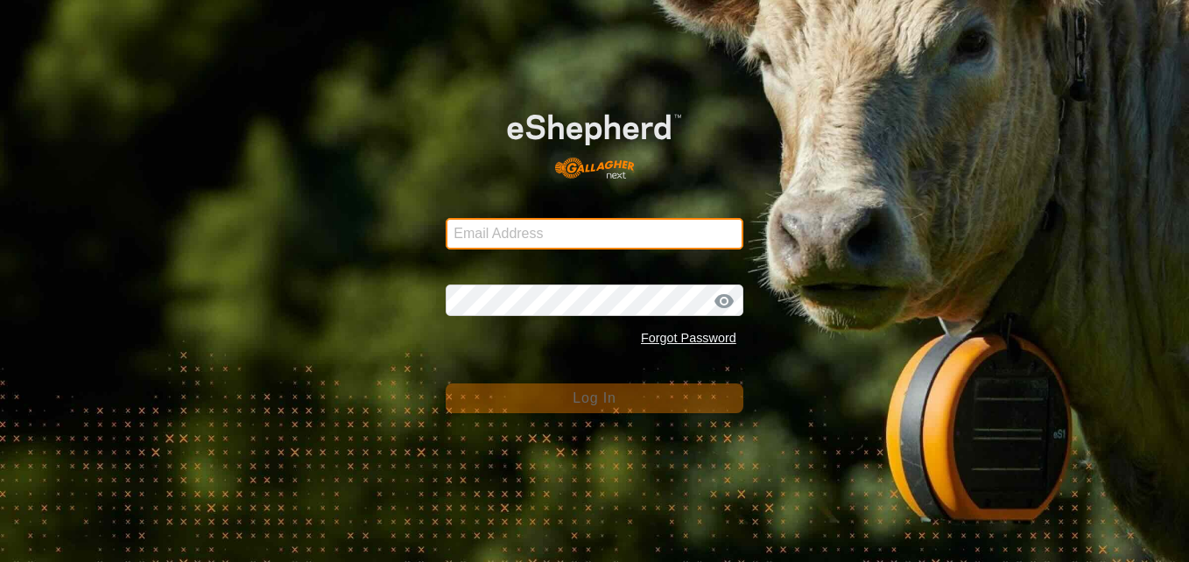
type input "[EMAIL_ADDRESS][DOMAIN_NAME]"
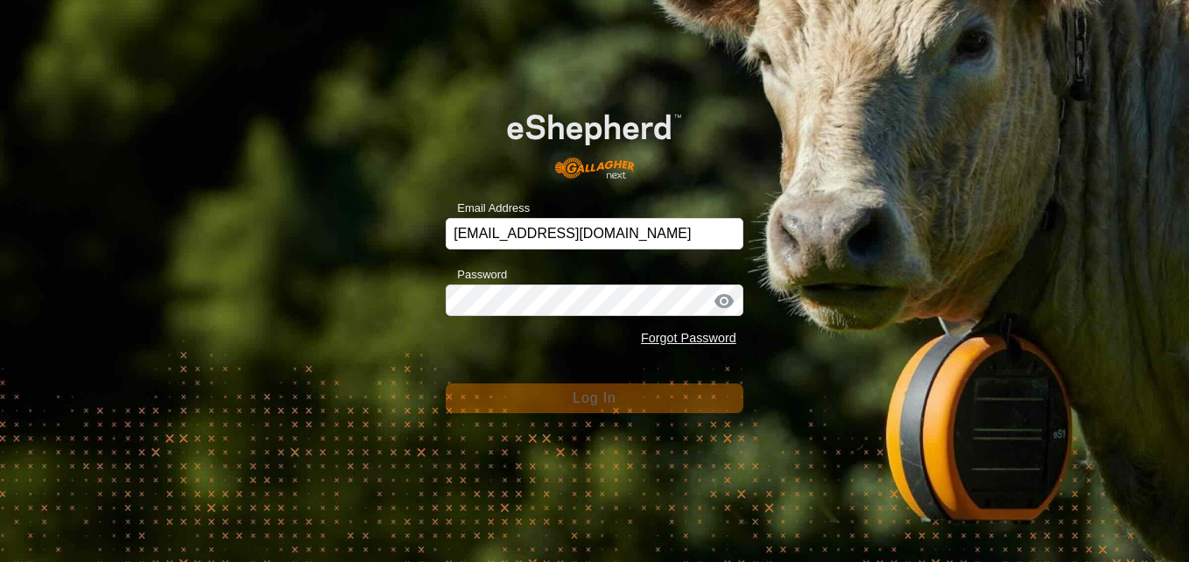
click at [721, 298] on div at bounding box center [724, 301] width 26 height 18
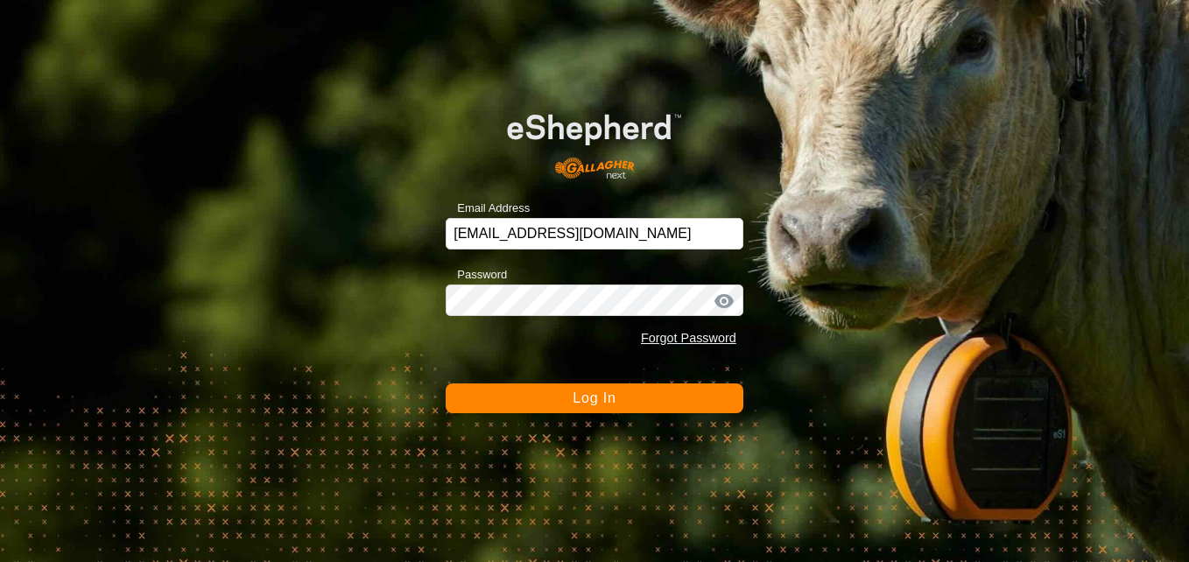
click at [724, 301] on div at bounding box center [724, 301] width 26 height 18
click at [663, 403] on button "Log In" at bounding box center [595, 398] width 298 height 30
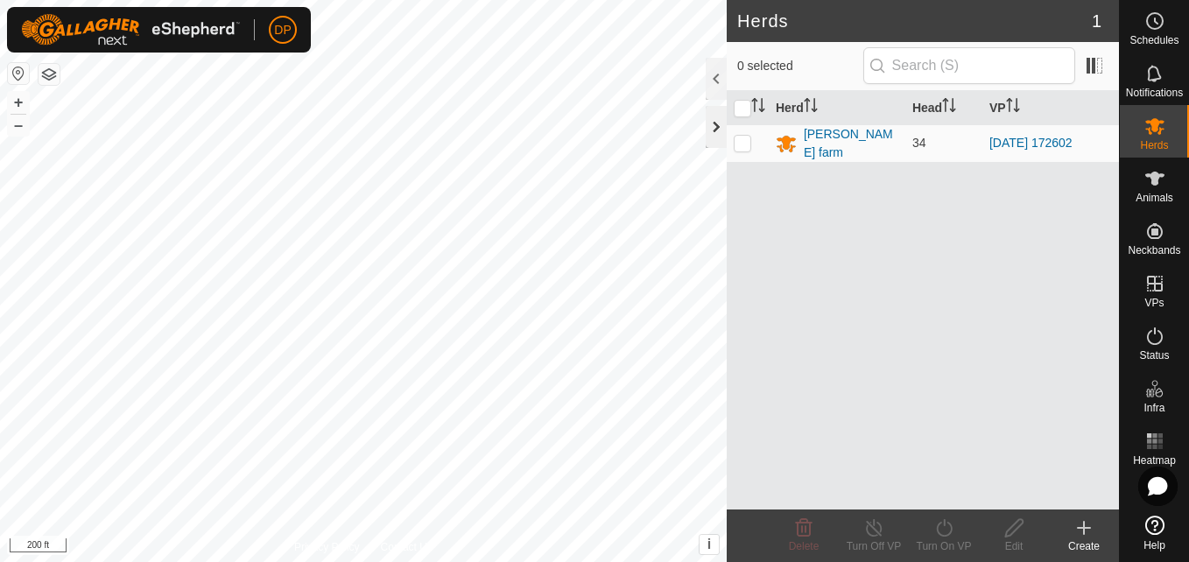
click at [713, 129] on div at bounding box center [716, 127] width 21 height 42
click at [1160, 138] on es-mob-svg-icon at bounding box center [1155, 126] width 32 height 28
click at [741, 144] on p-checkbox at bounding box center [743, 143] width 18 height 14
checkbox input "true"
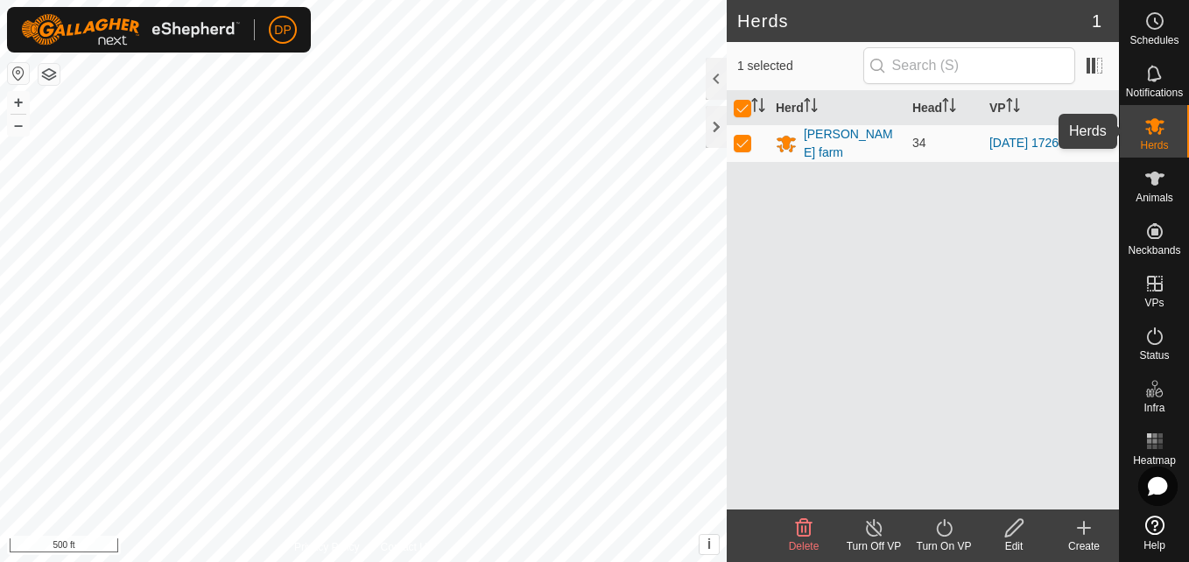
click at [1151, 135] on icon at bounding box center [1154, 126] width 21 height 21
click at [940, 523] on icon at bounding box center [944, 528] width 16 height 18
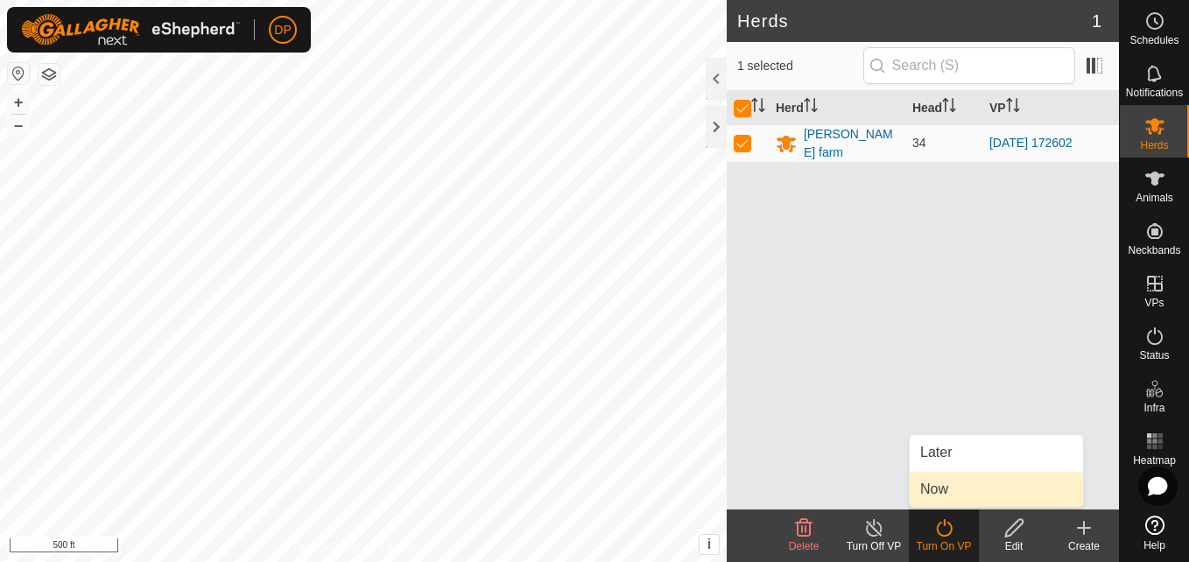
click at [955, 486] on link "Now" at bounding box center [995, 489] width 173 height 35
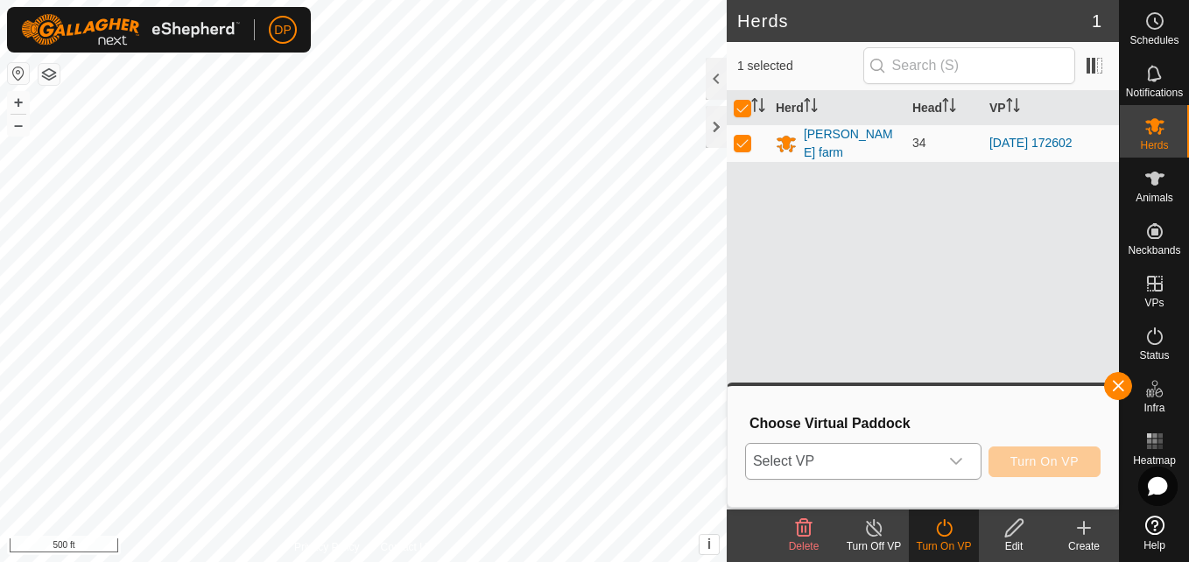
click at [953, 464] on icon "dropdown trigger" at bounding box center [956, 461] width 14 height 14
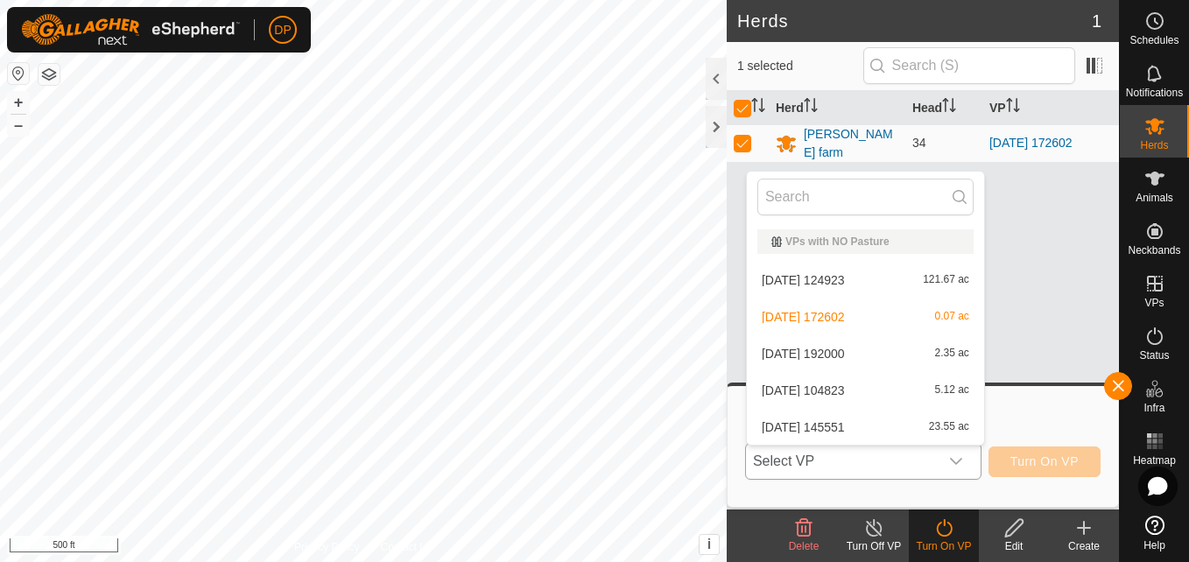
click at [881, 278] on li "[DATE] 124923 121.67 ac" at bounding box center [865, 280] width 237 height 35
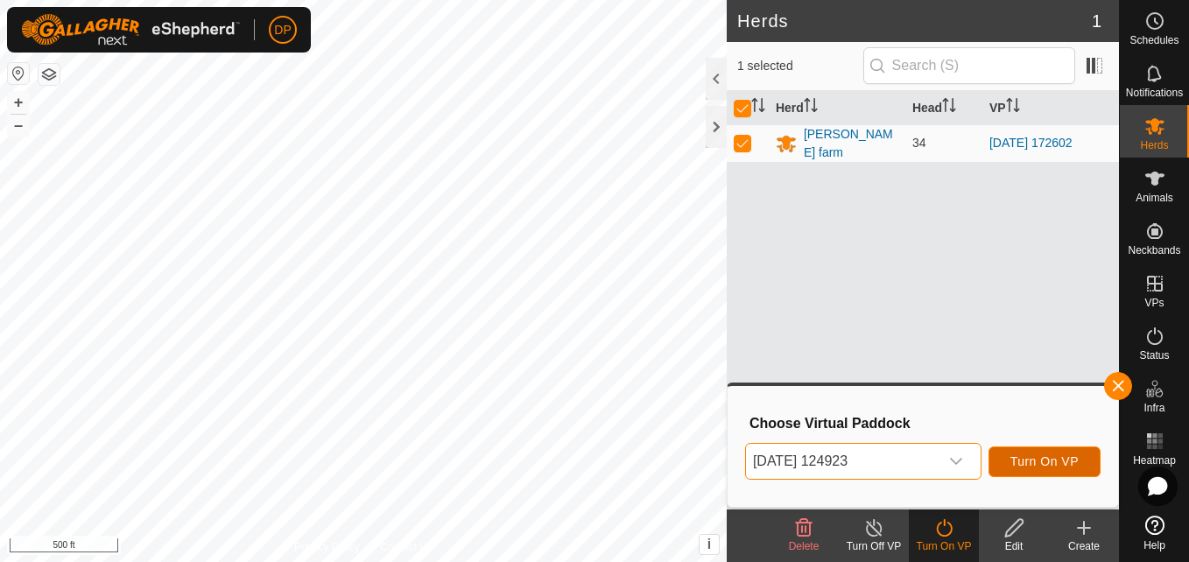
click at [1021, 456] on span "Turn On VP" at bounding box center [1044, 461] width 68 height 14
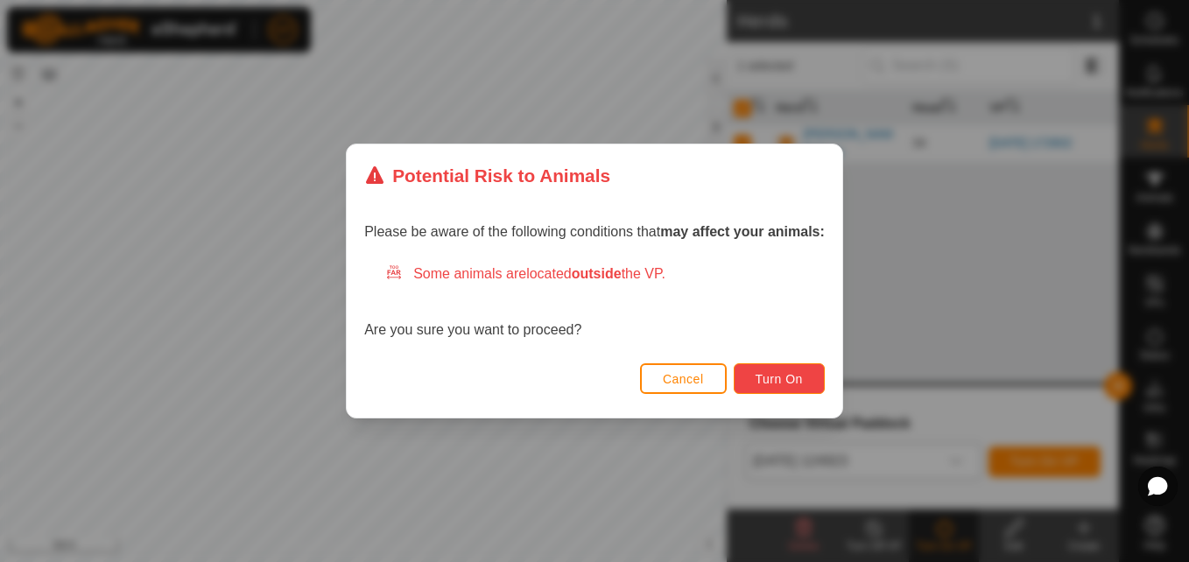
click at [797, 375] on span "Turn On" at bounding box center [778, 379] width 47 height 14
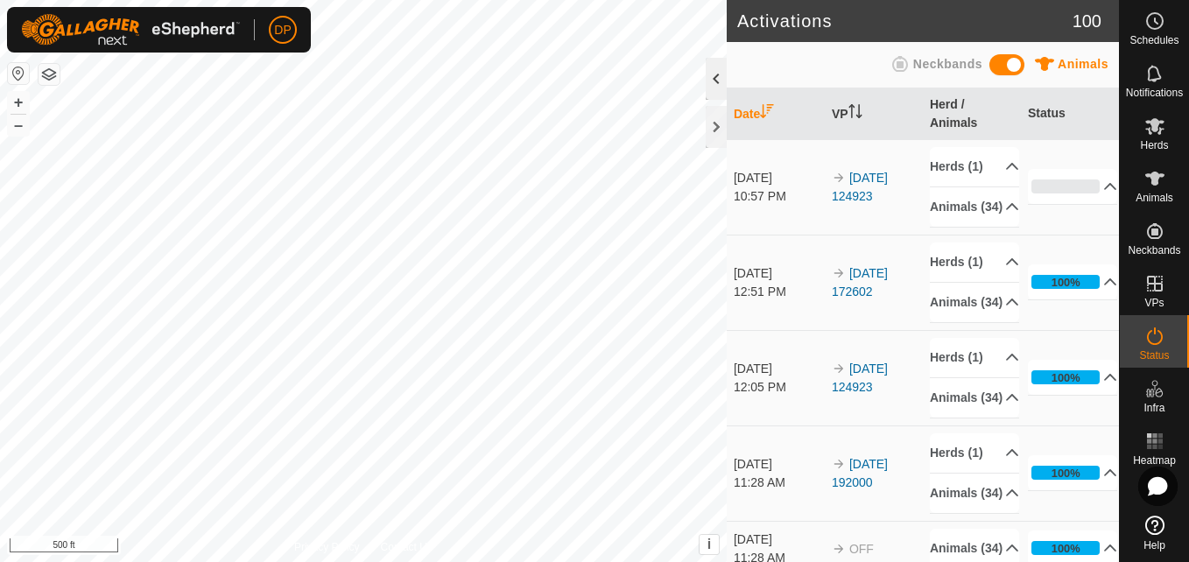
click at [715, 77] on div at bounding box center [716, 79] width 21 height 42
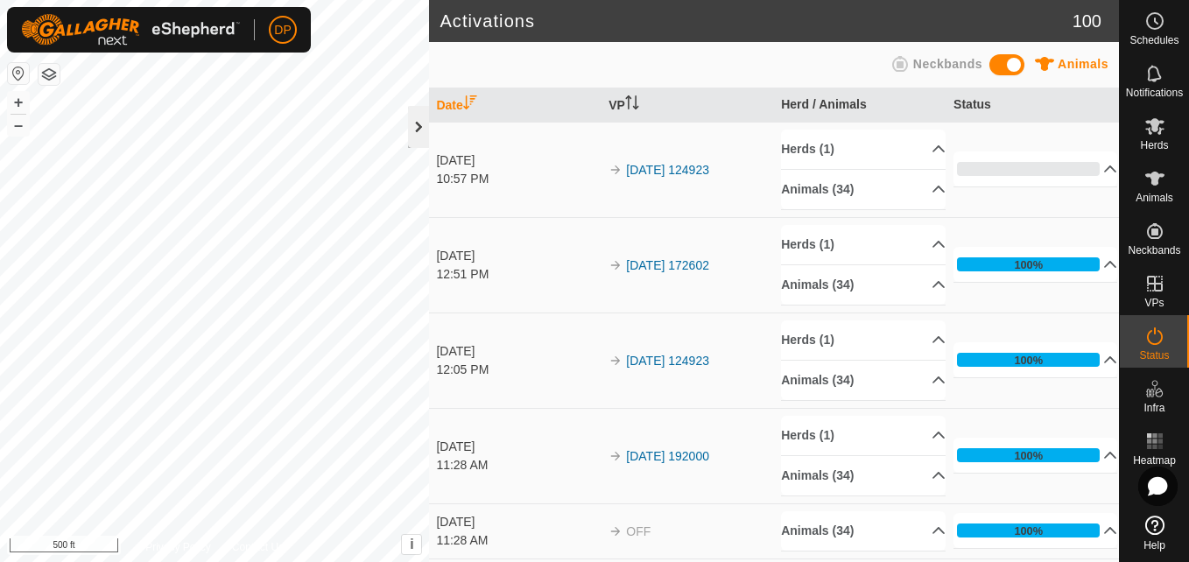
click at [422, 130] on div at bounding box center [418, 127] width 21 height 42
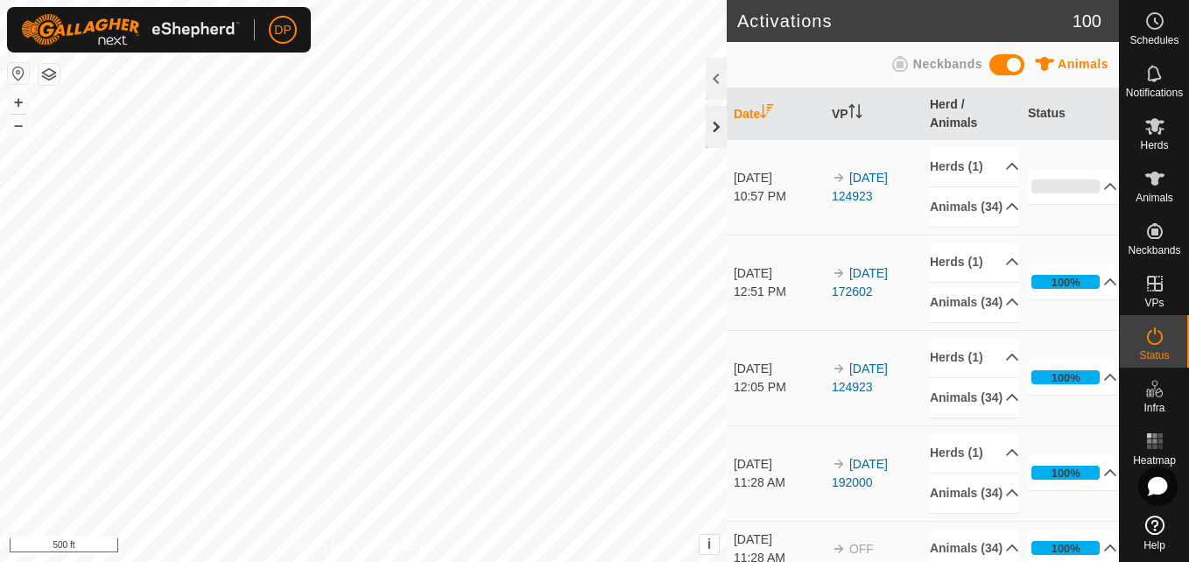
click at [716, 130] on div at bounding box center [716, 127] width 21 height 42
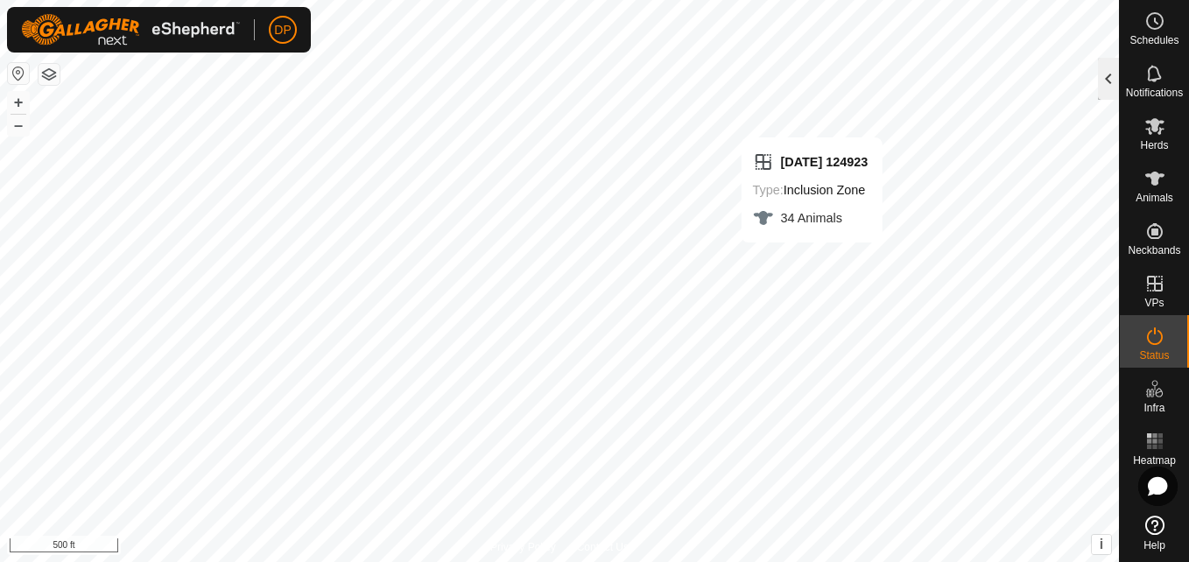
click at [811, 260] on div "DP Schedules Notifications Herds Animals Neckbands VPs Status Infra Heatmap Hel…" at bounding box center [594, 281] width 1189 height 562
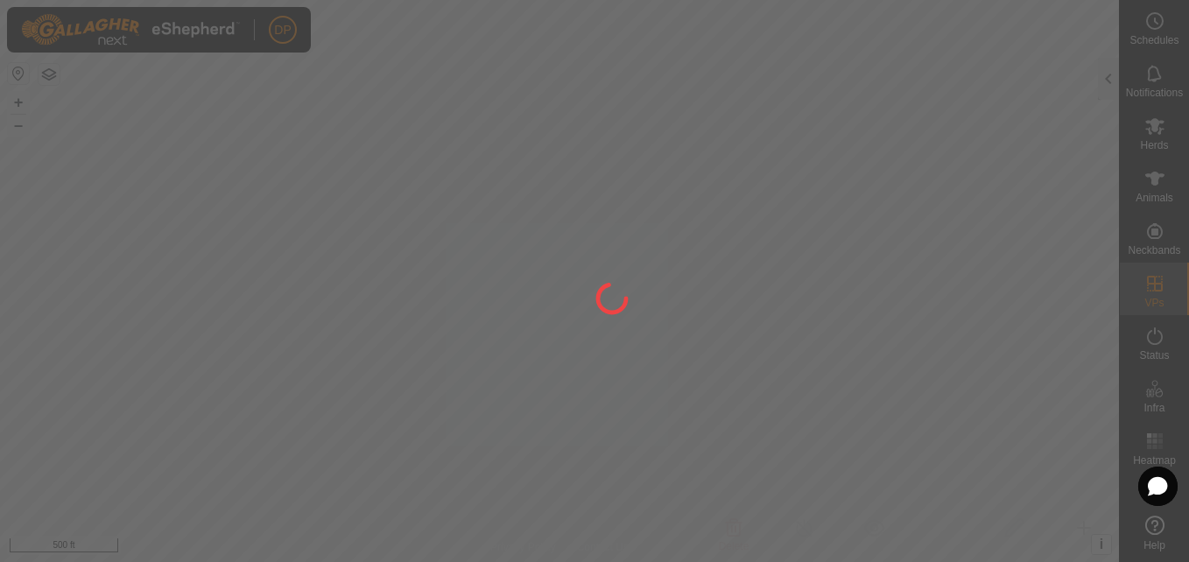
checkbox input "true"
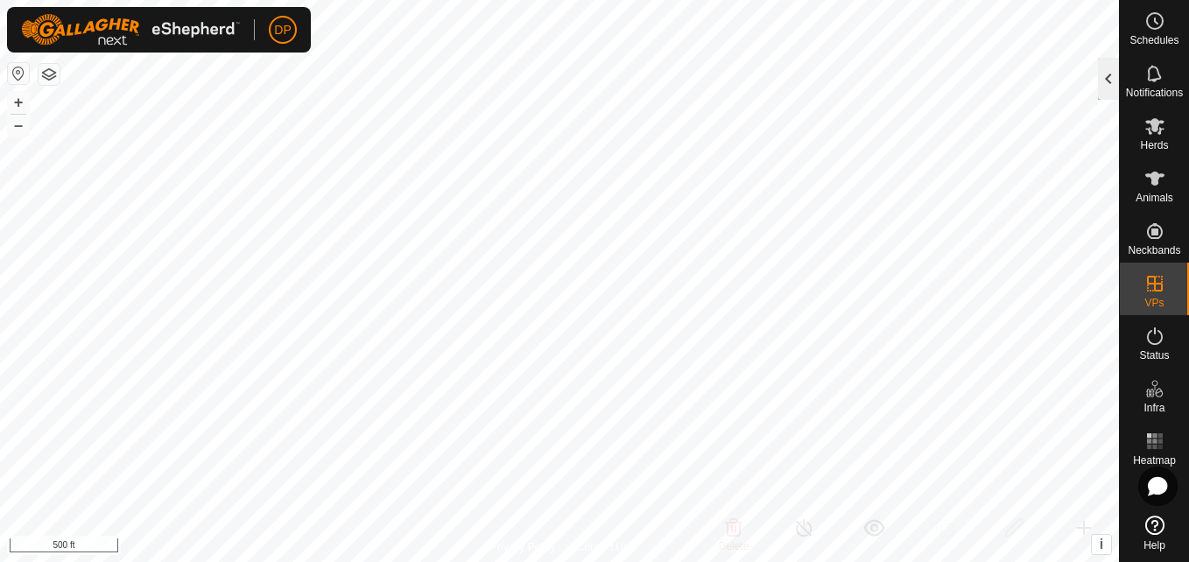
click at [1108, 82] on div at bounding box center [1108, 79] width 21 height 42
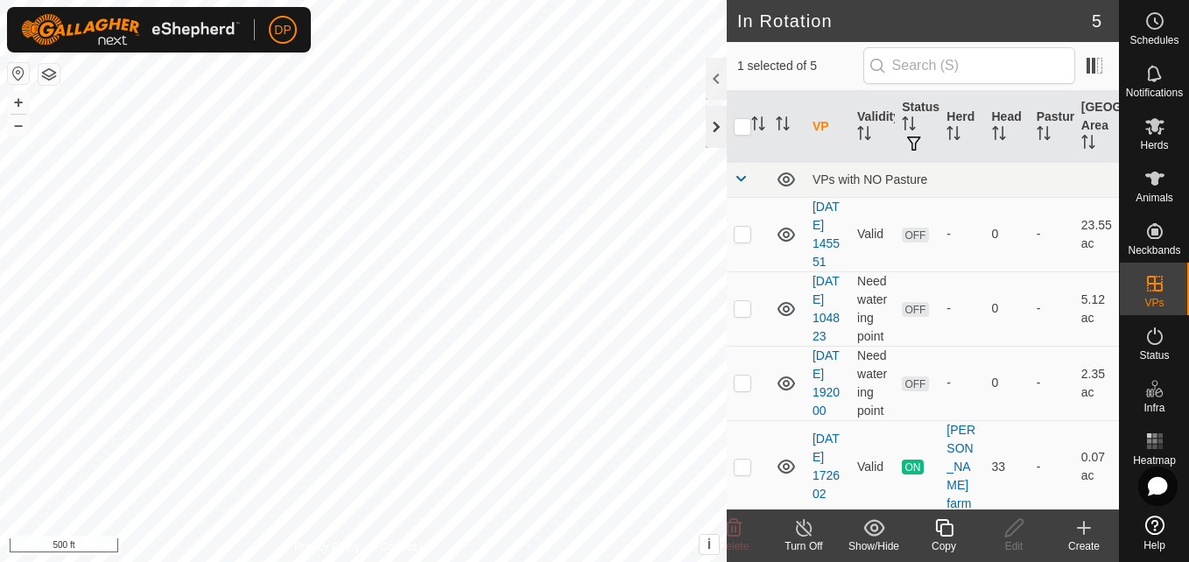
click at [716, 123] on div at bounding box center [716, 127] width 21 height 42
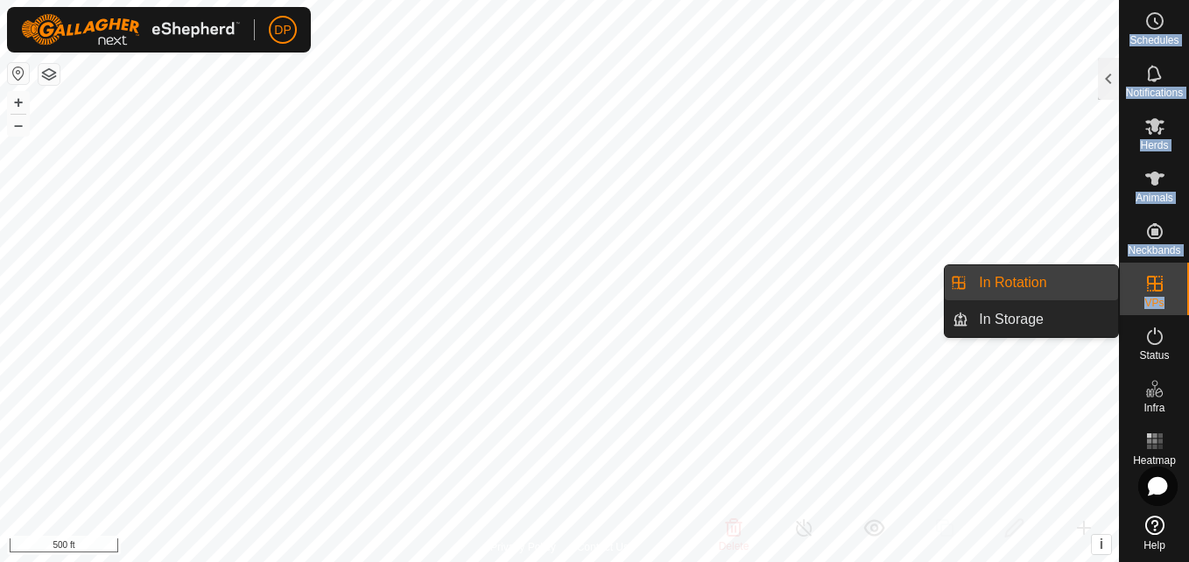
click at [1188, 284] on html "DP Schedules Notifications Herds Animals Neckbands VPs Status Infra Heatmap Hel…" at bounding box center [594, 281] width 1189 height 562
drag, startPoint x: 1191, startPoint y: 284, endPoint x: 1171, endPoint y: 270, distance: 24.5
click at [1179, 275] on div "VPs" at bounding box center [1154, 289] width 69 height 53
click at [1011, 285] on link "In Rotation" at bounding box center [1043, 282] width 150 height 35
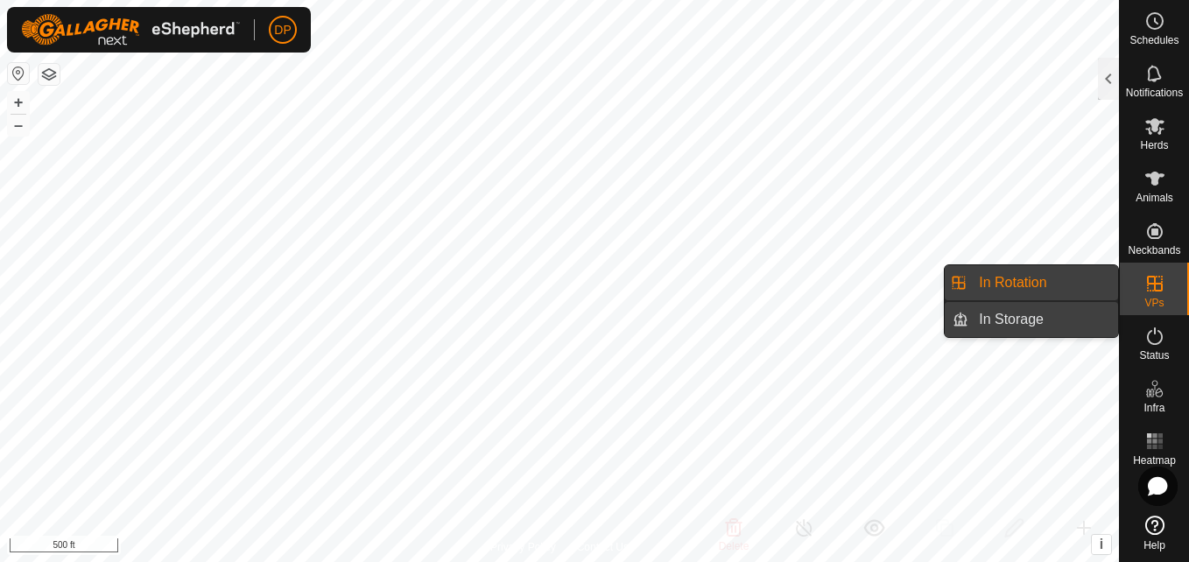
click at [1068, 312] on link "In Storage" at bounding box center [1043, 319] width 150 height 35
click at [1057, 281] on link "In Rotation" at bounding box center [1043, 282] width 150 height 35
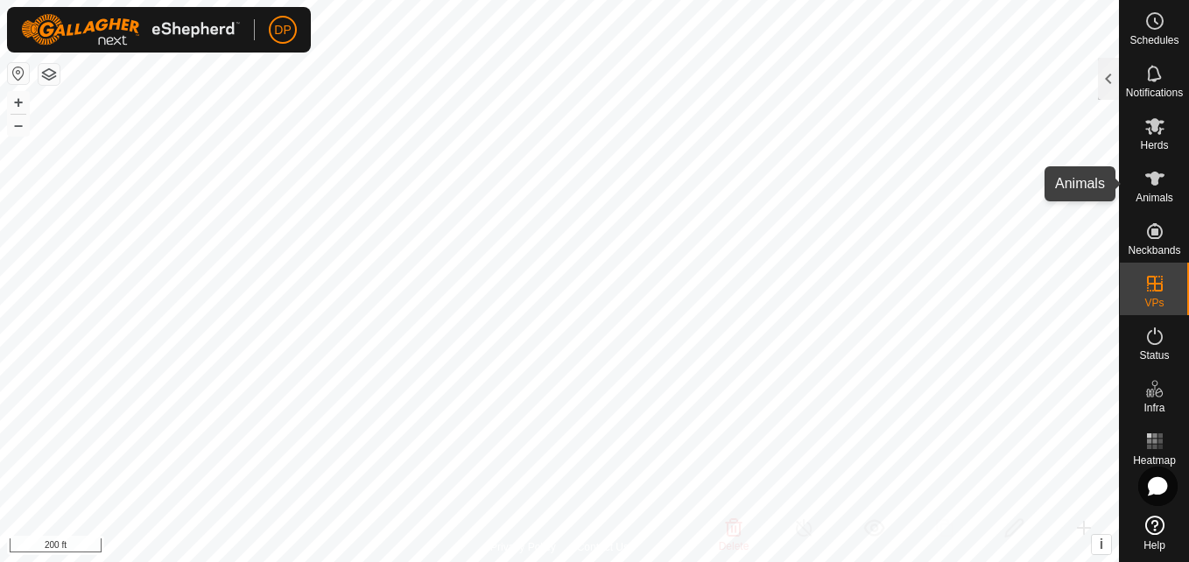
click at [1165, 172] on es-animals-svg-icon at bounding box center [1155, 179] width 32 height 28
click at [1154, 179] on icon at bounding box center [1154, 179] width 19 height 14
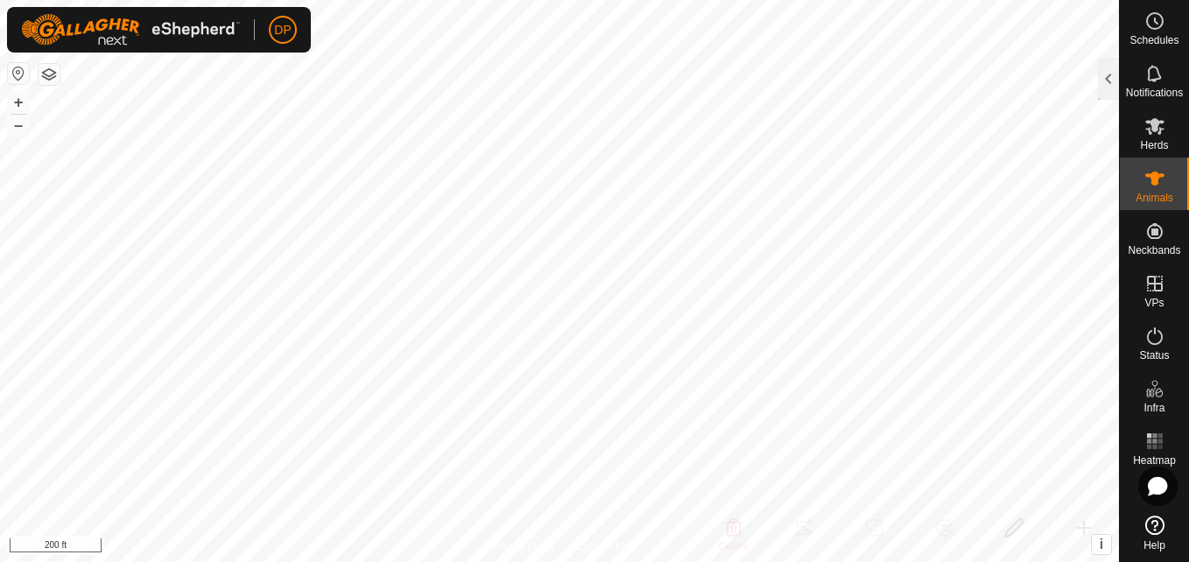
click at [1114, 75] on div at bounding box center [1108, 79] width 21 height 42
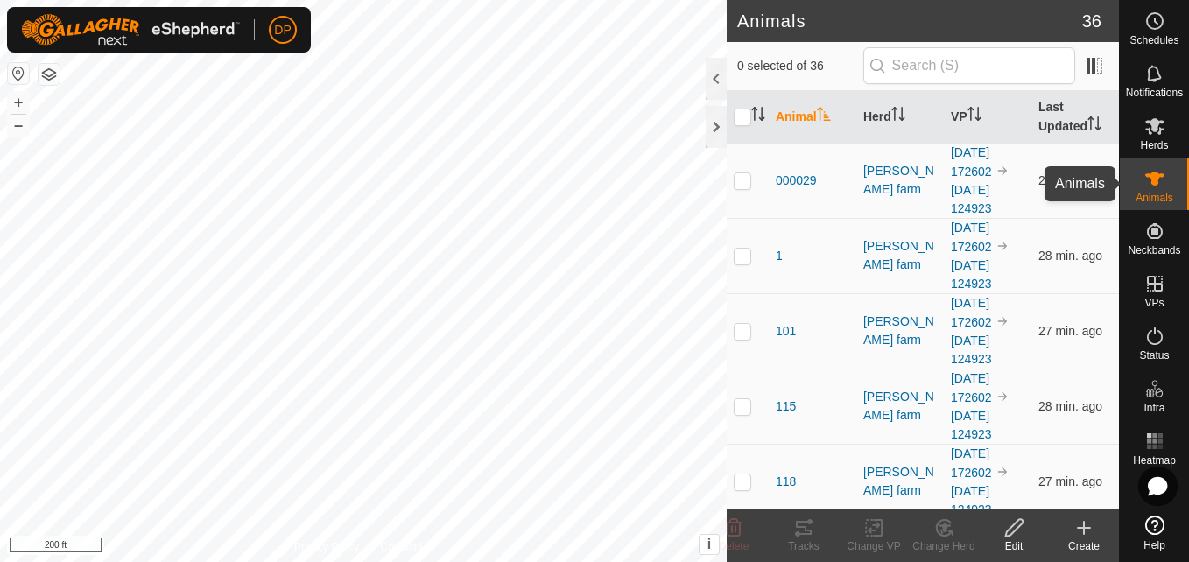
click at [1149, 183] on icon at bounding box center [1154, 178] width 21 height 21
click at [736, 117] on input "checkbox" at bounding box center [743, 118] width 18 height 18
checkbox input "true"
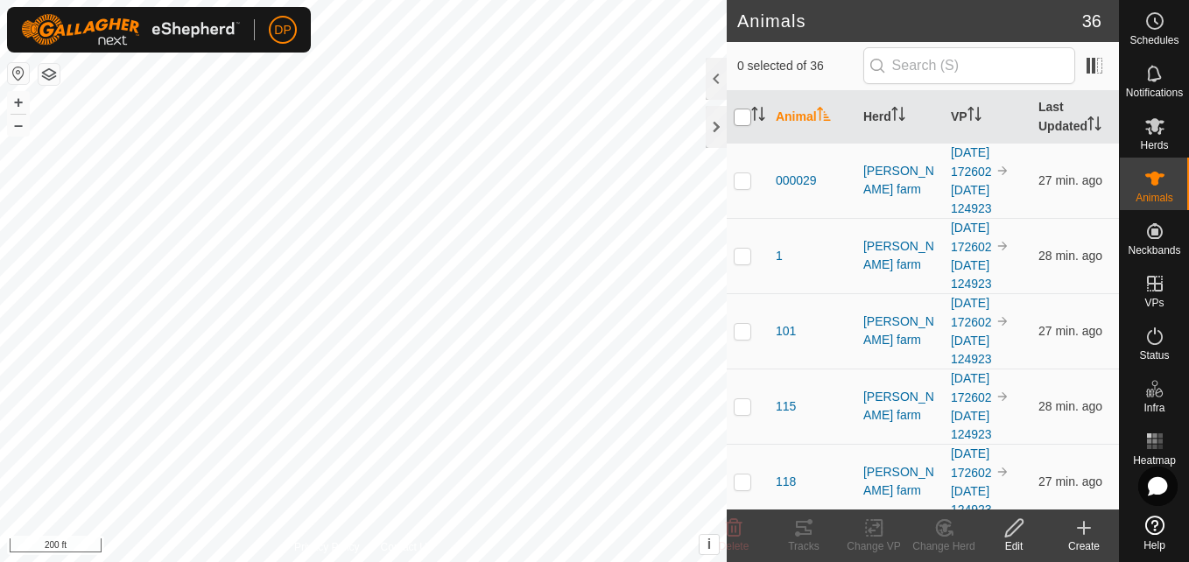
checkbox input "true"
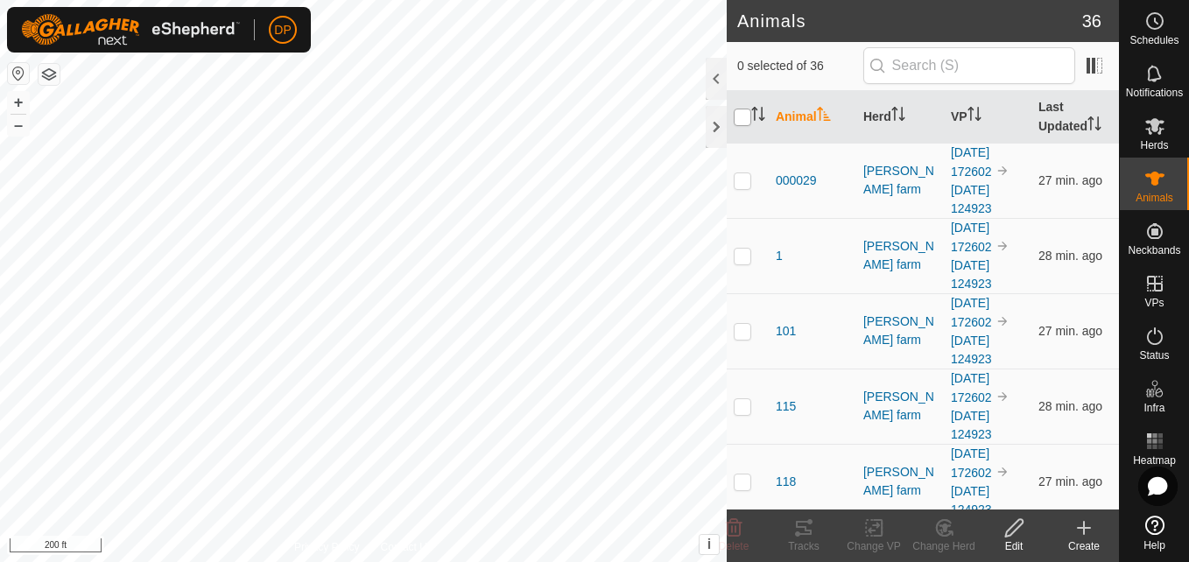
checkbox input "true"
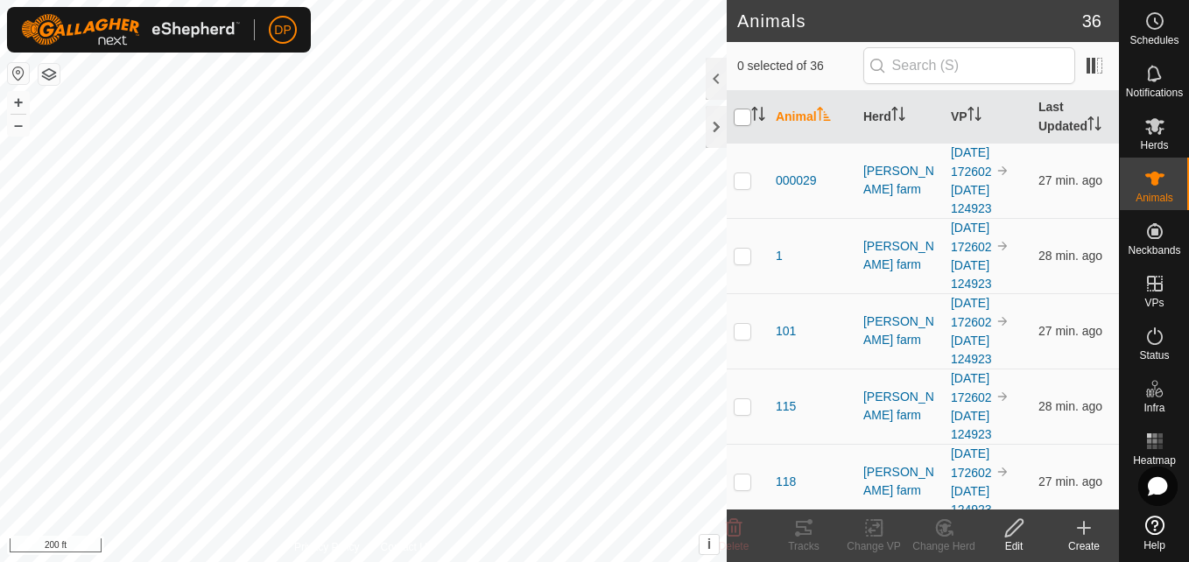
checkbox input "true"
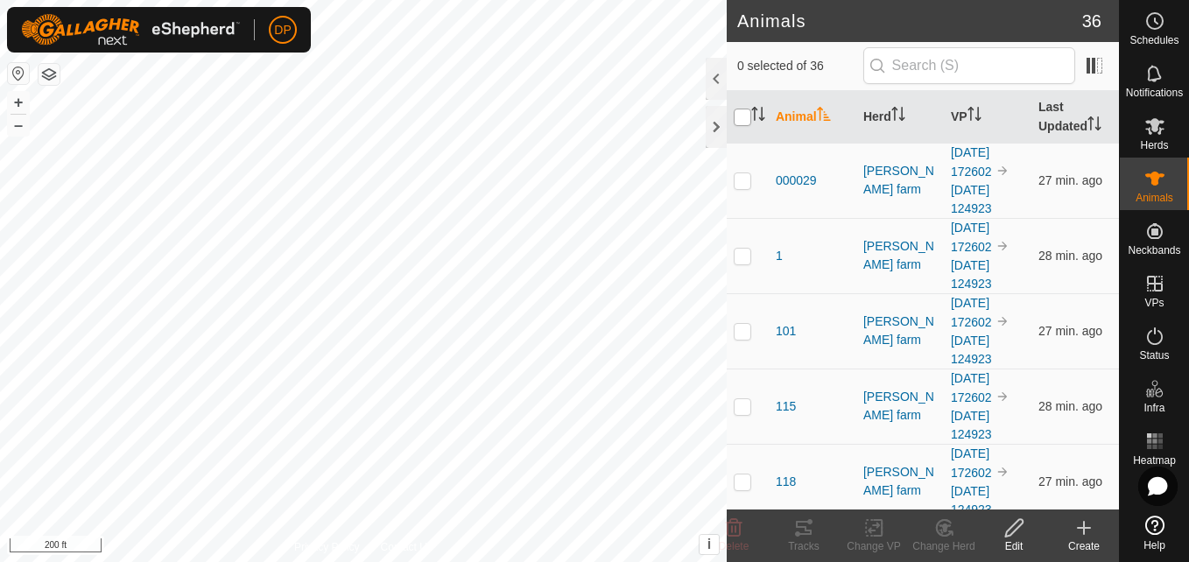
checkbox input "true"
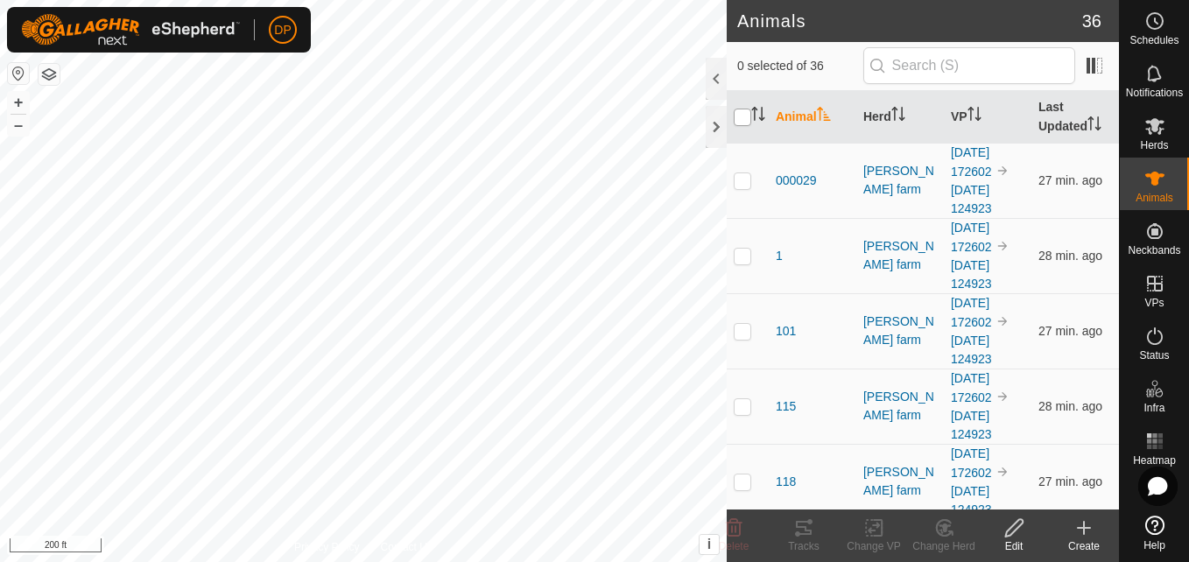
checkbox input "true"
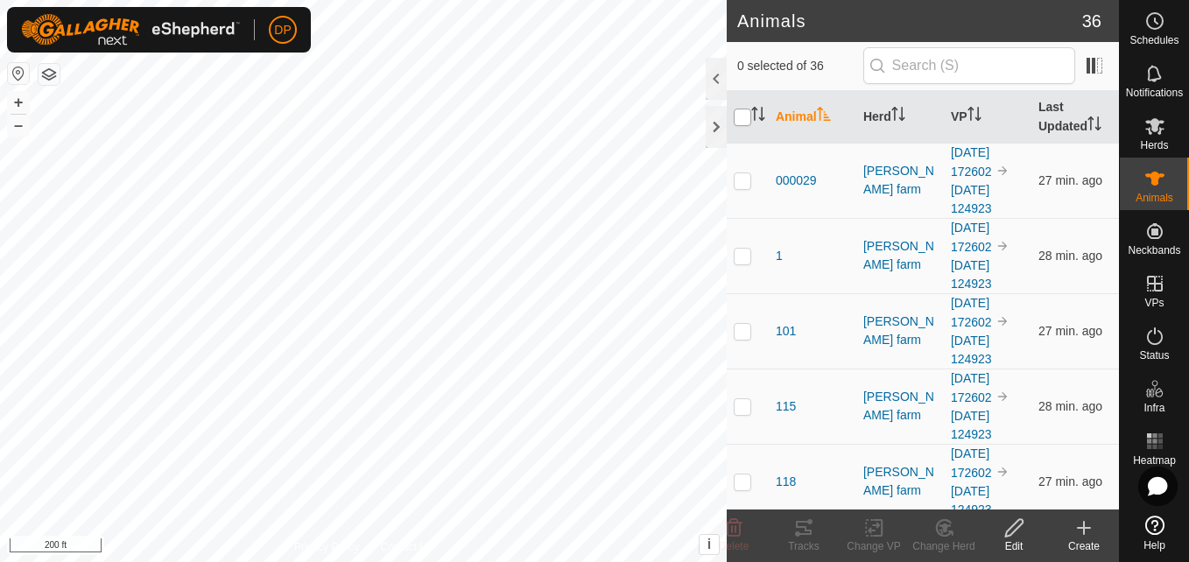
checkbox input "true"
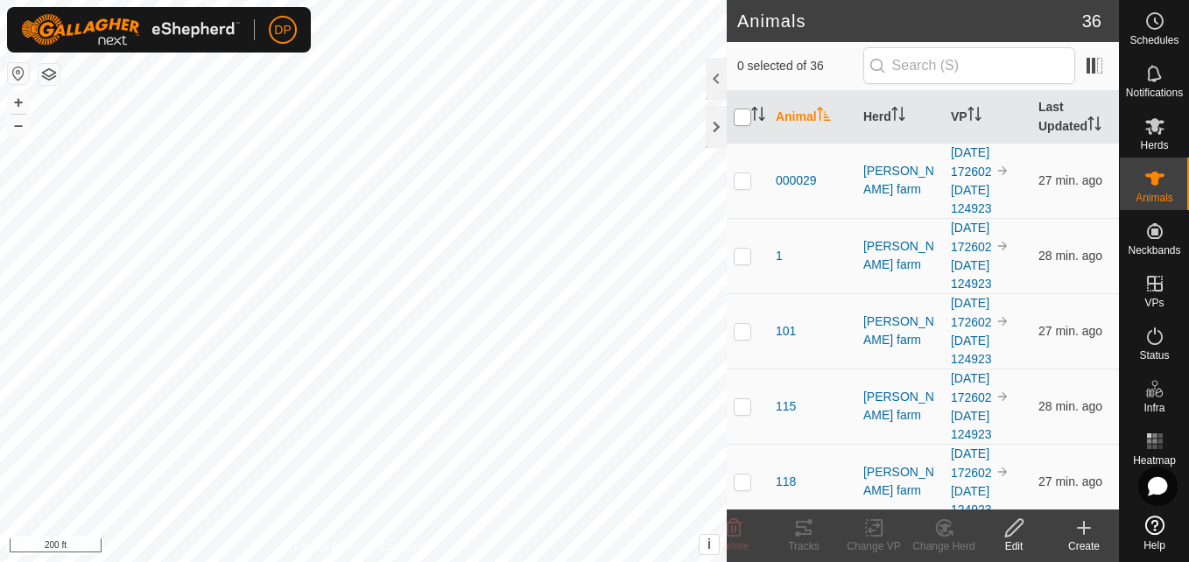
checkbox input "true"
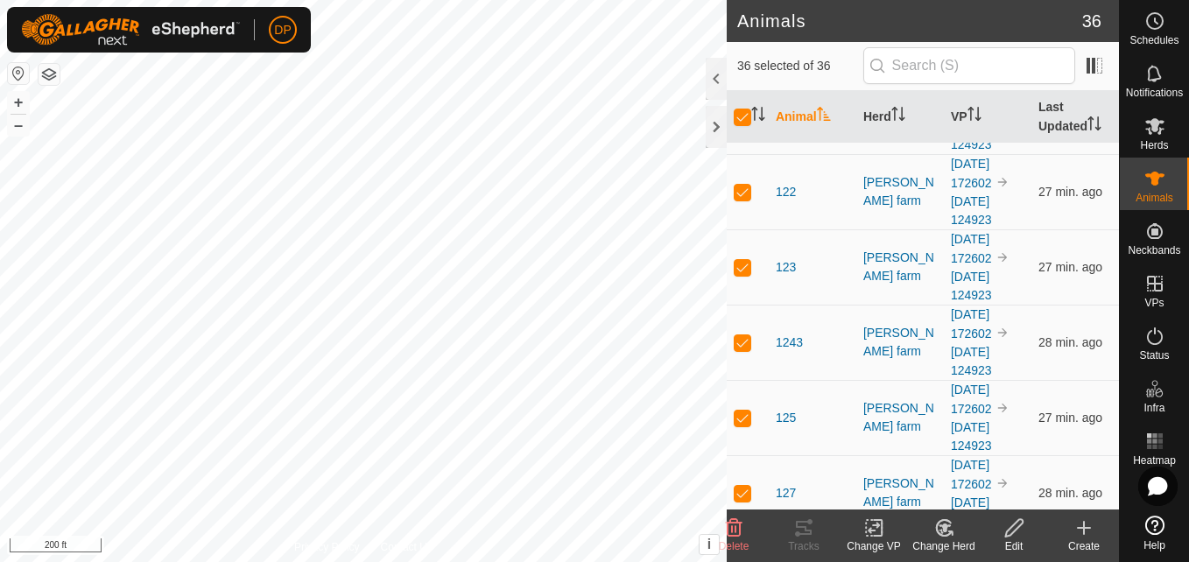
scroll to position [525, 0]
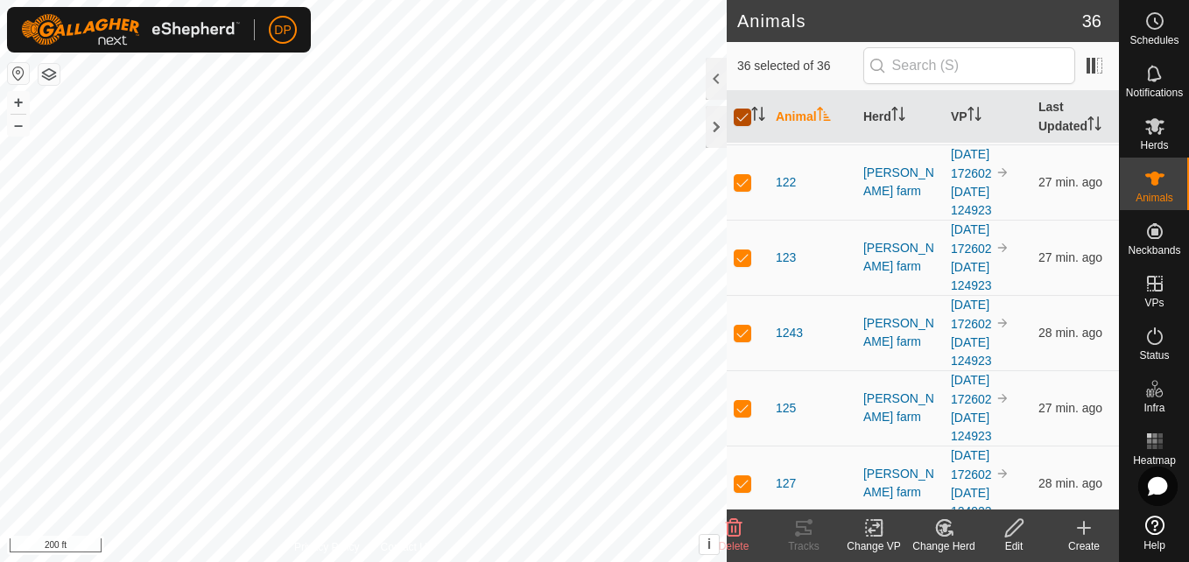
click at [738, 117] on input "checkbox" at bounding box center [743, 118] width 18 height 18
checkbox input "false"
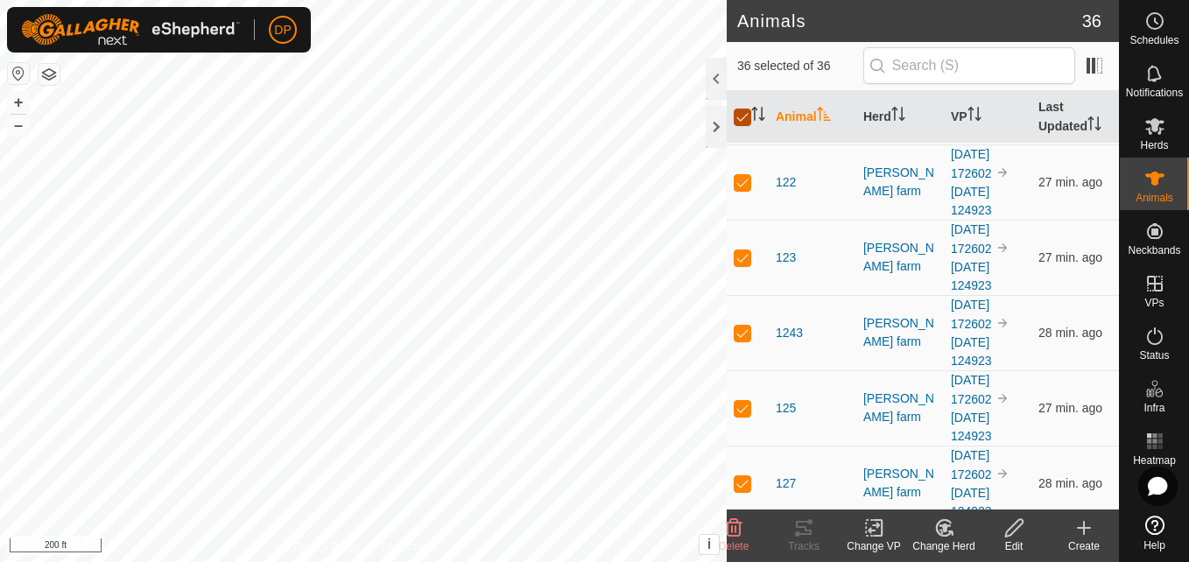
checkbox input "false"
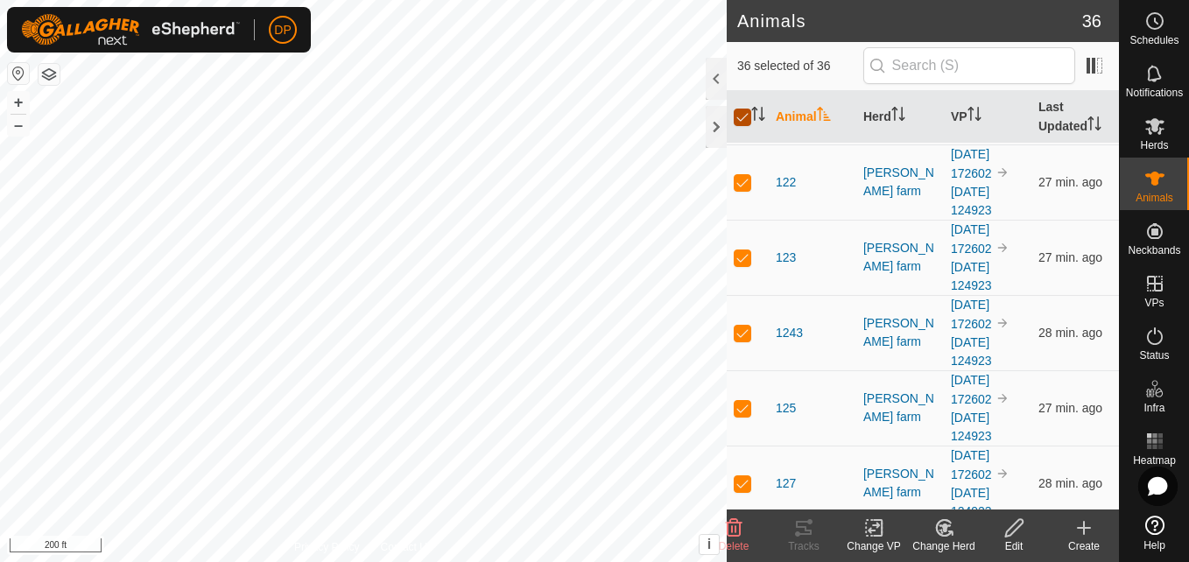
checkbox input "false"
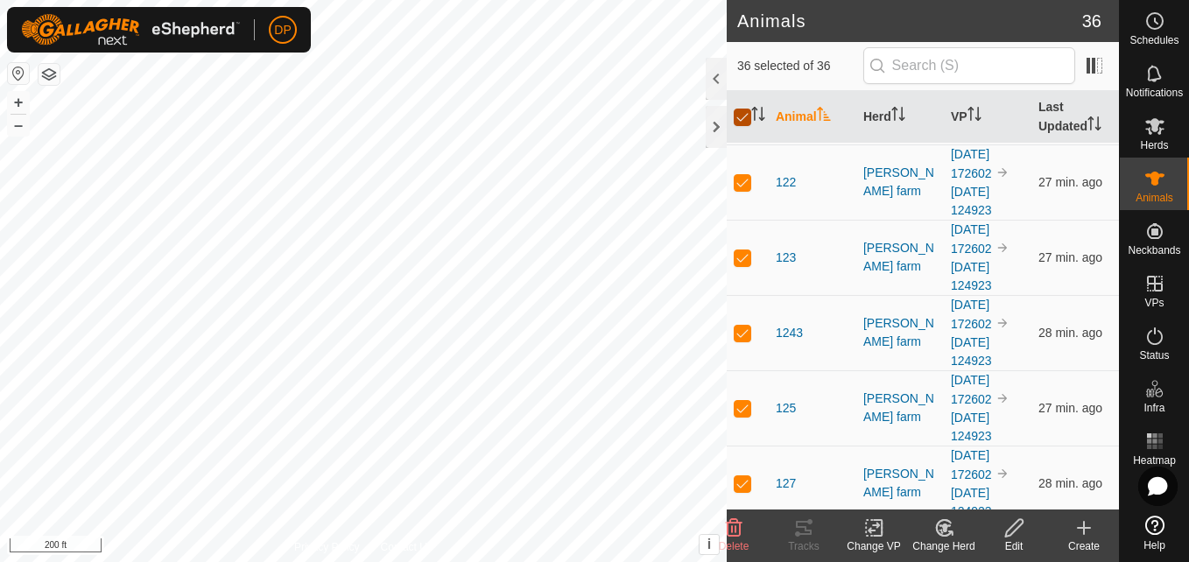
checkbox input "false"
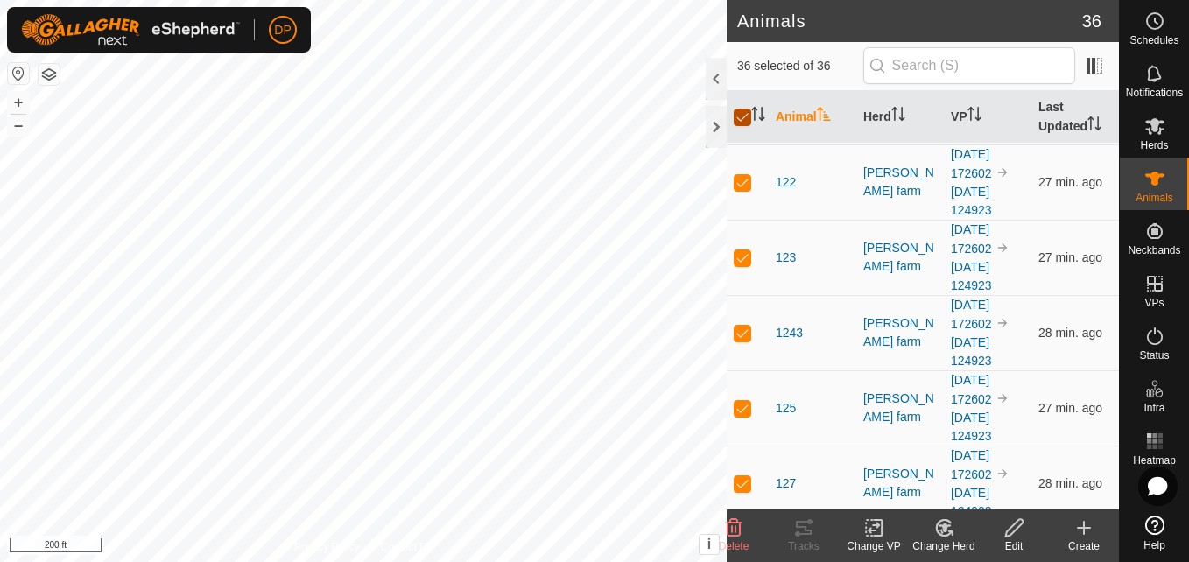
checkbox input "false"
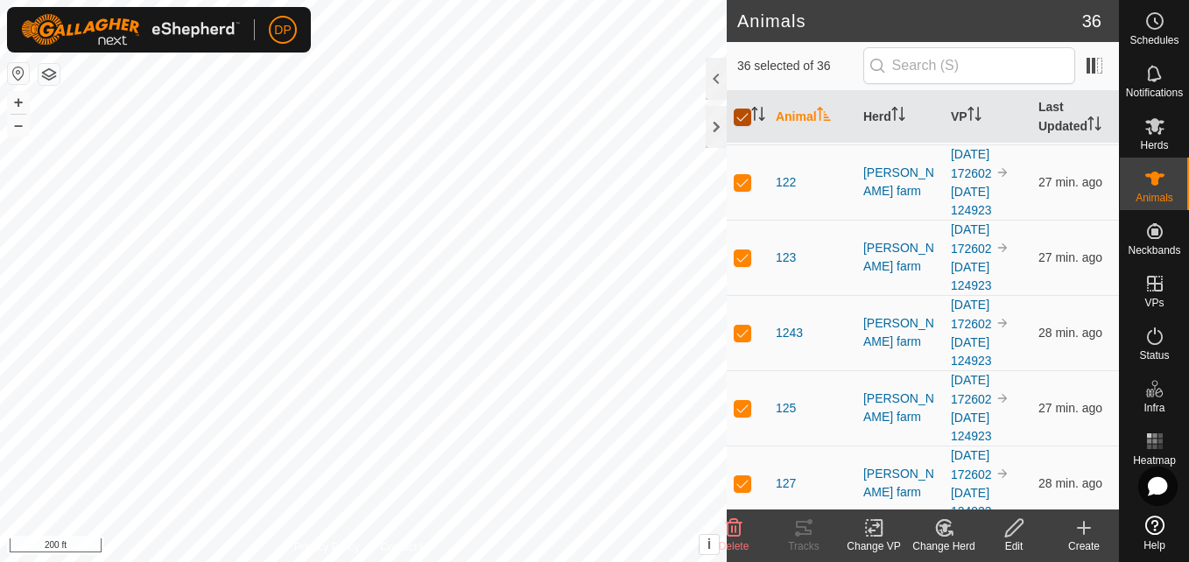
checkbox input "false"
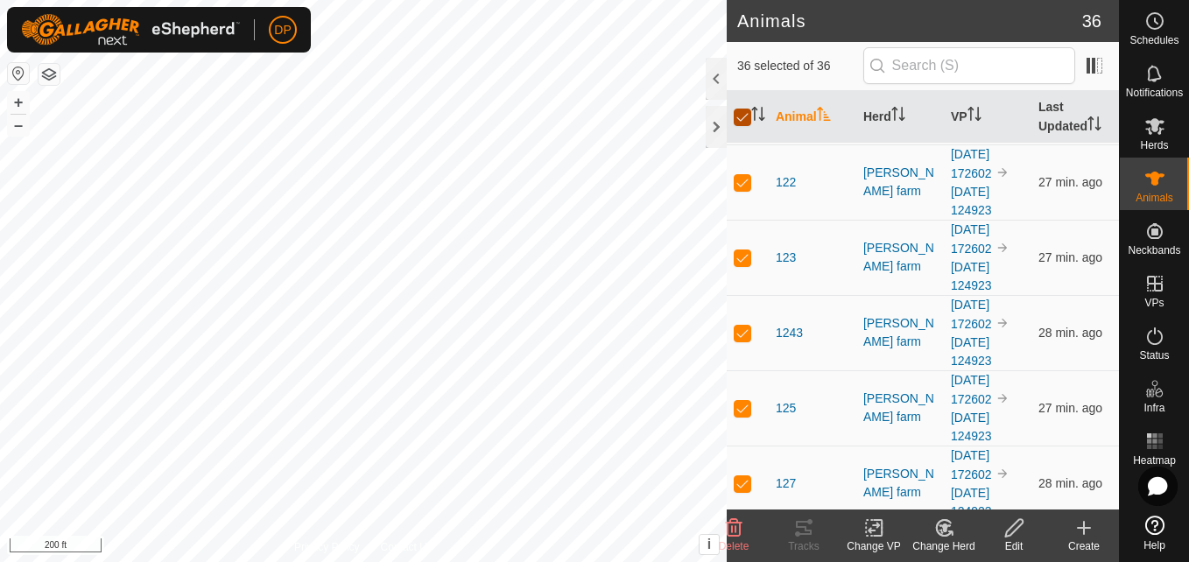
checkbox input "false"
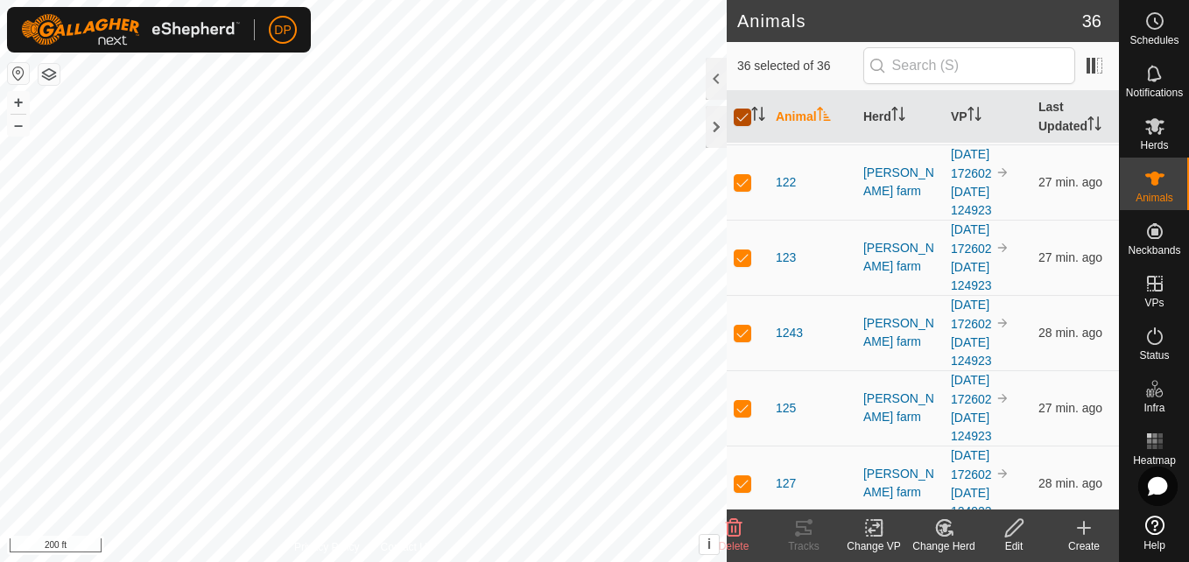
checkbox input "false"
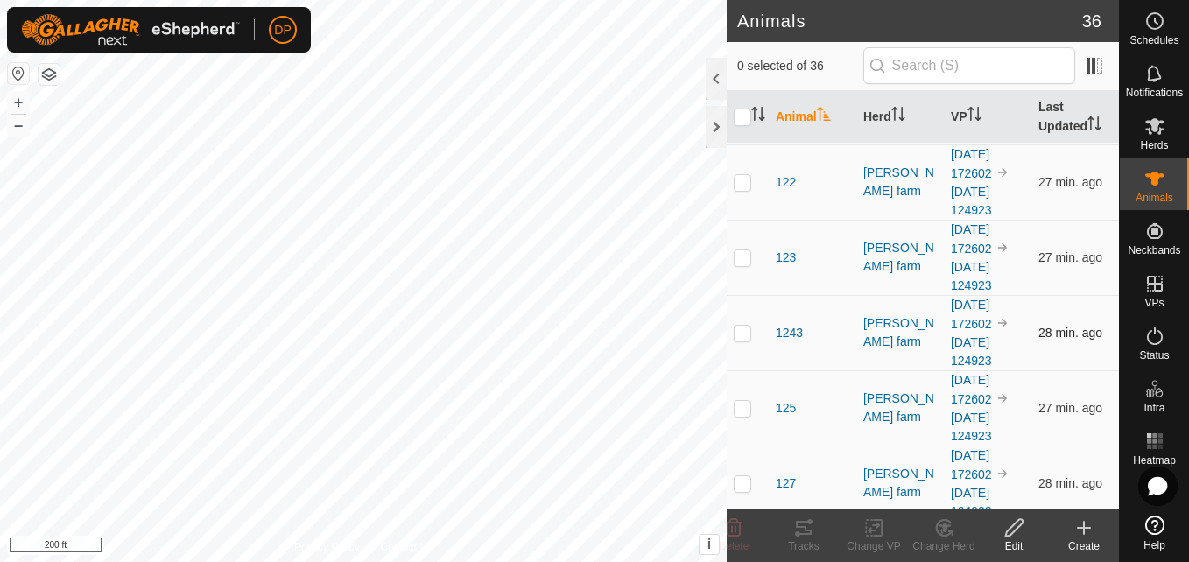
click at [742, 333] on p-checkbox at bounding box center [743, 333] width 18 height 14
checkbox input "true"
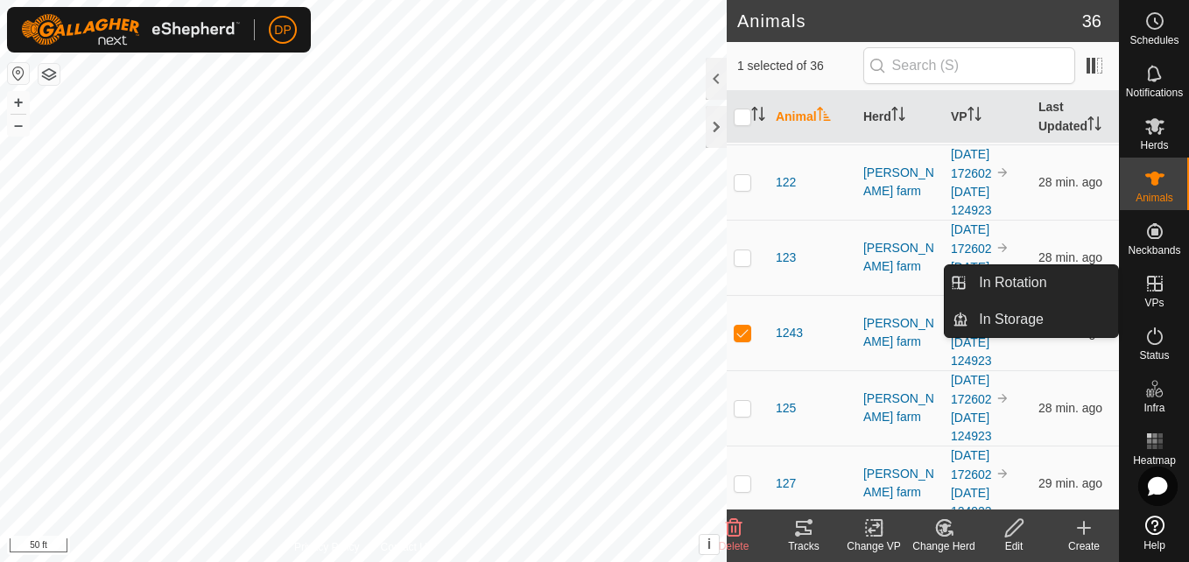
drag, startPoint x: 1127, startPoint y: 280, endPoint x: 1150, endPoint y: 280, distance: 22.8
click at [1150, 280] on icon at bounding box center [1154, 283] width 21 height 21
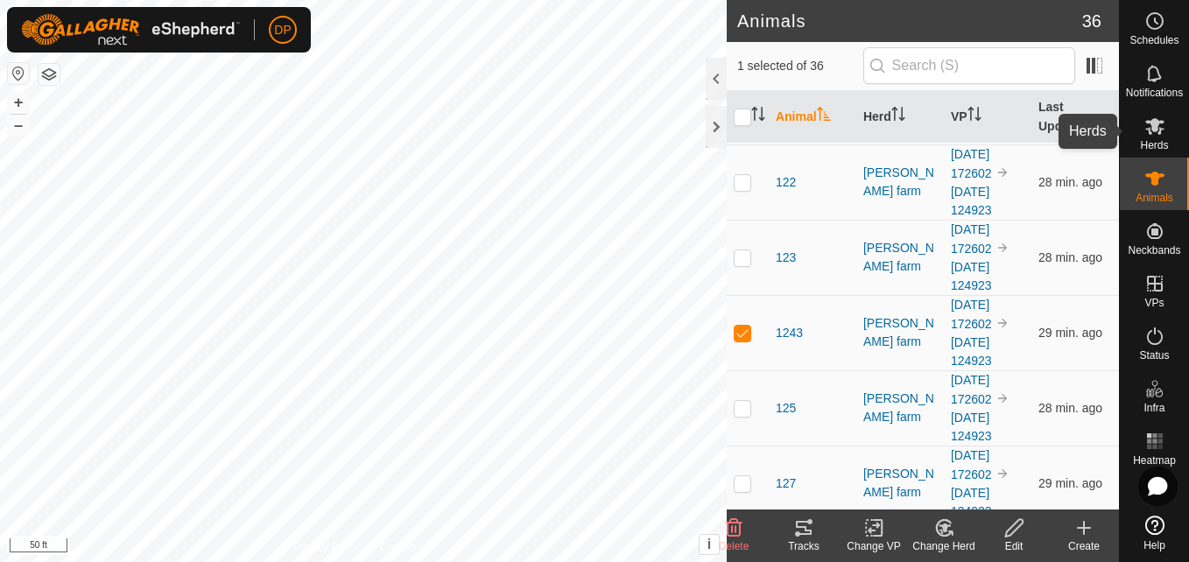
click at [1141, 123] on es-mob-svg-icon at bounding box center [1155, 126] width 32 height 28
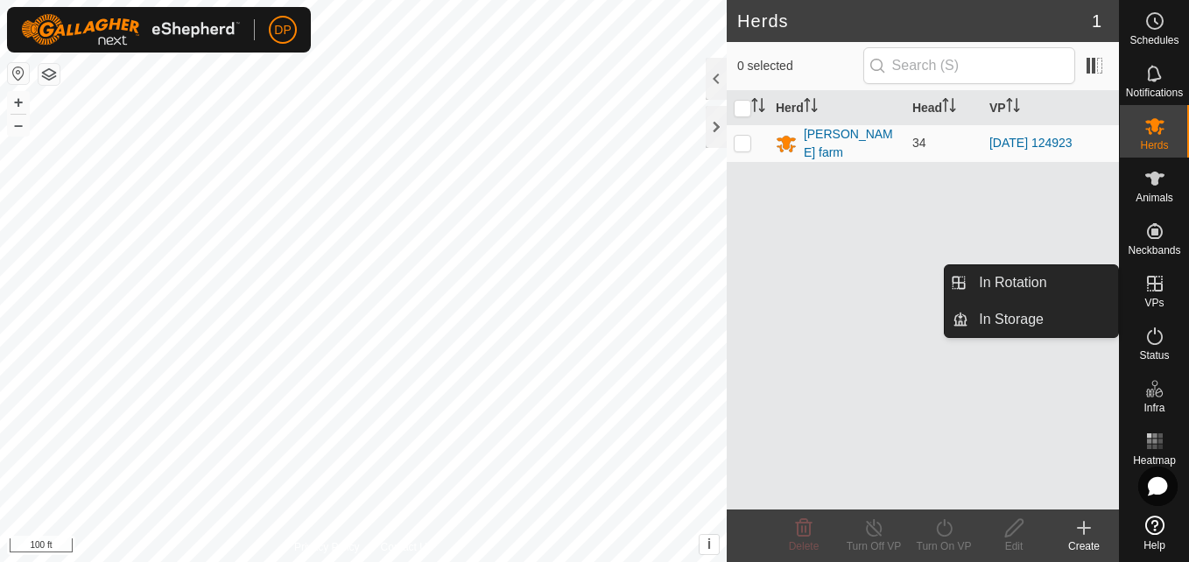
click at [1155, 288] on icon at bounding box center [1155, 284] width 16 height 16
click at [1096, 278] on link "In Rotation" at bounding box center [1043, 282] width 150 height 35
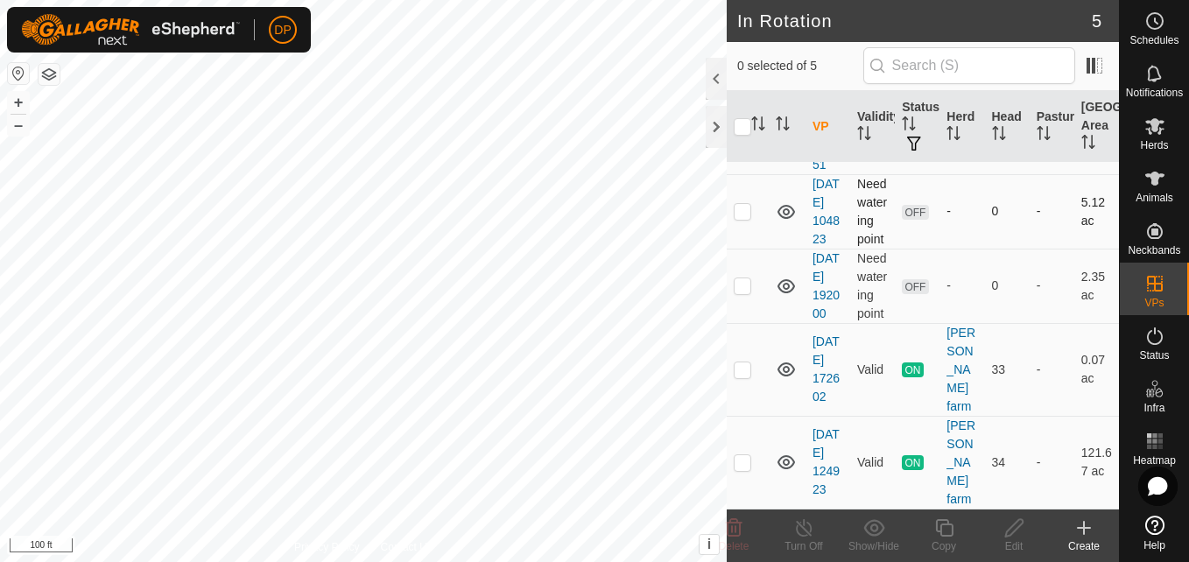
scroll to position [152, 0]
click at [743, 372] on p-checkbox at bounding box center [743, 369] width 18 height 14
click at [746, 364] on p-checkbox at bounding box center [743, 369] width 18 height 14
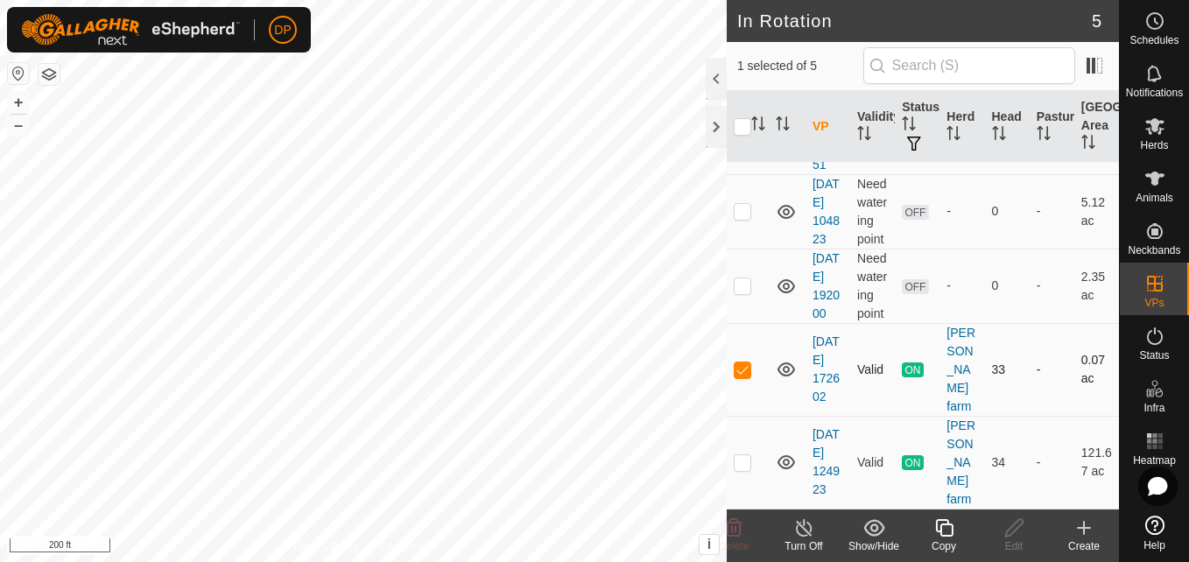
checkbox input "false"
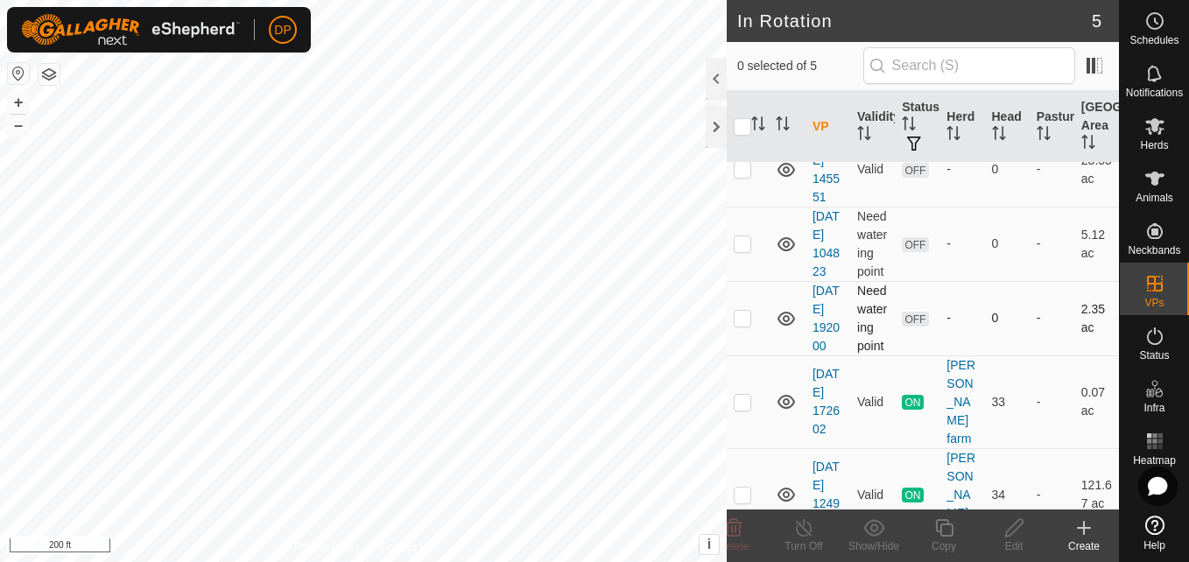
click at [741, 325] on p-checkbox at bounding box center [743, 318] width 18 height 14
checkbox input "false"
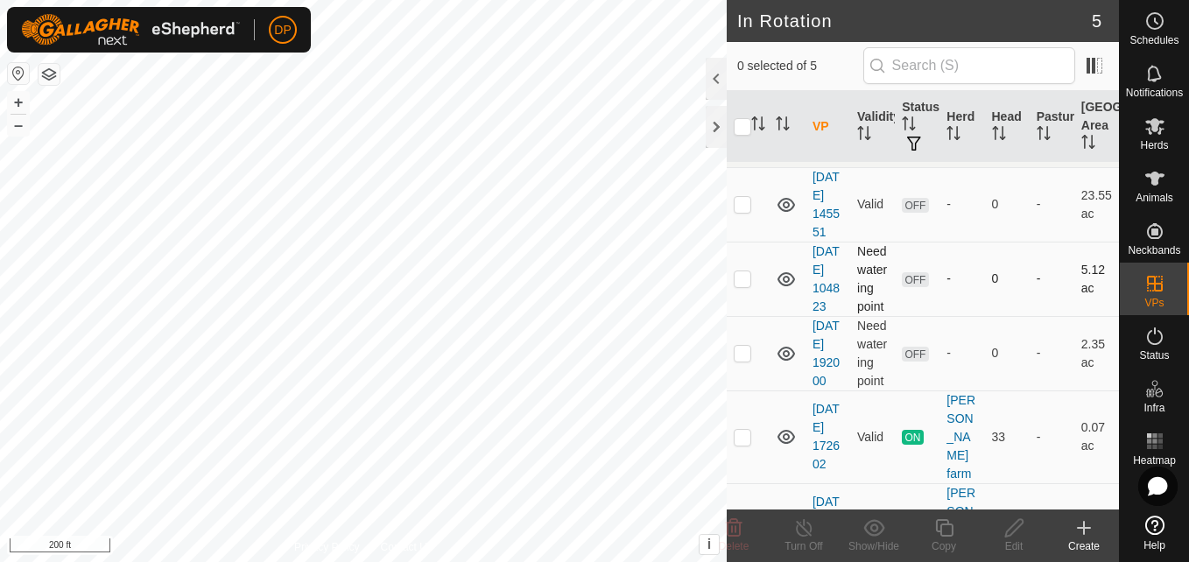
scroll to position [0, 0]
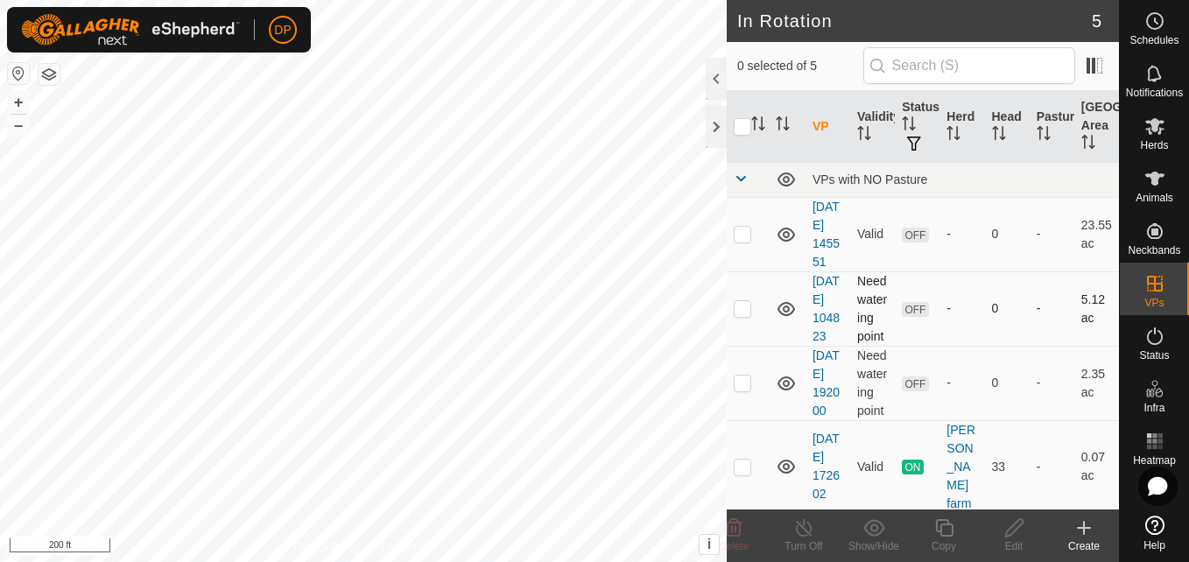
click at [746, 315] on p-checkbox at bounding box center [743, 308] width 18 height 14
click at [744, 315] on p-checkbox at bounding box center [743, 308] width 18 height 14
checkbox input "false"
click at [748, 241] on p-checkbox at bounding box center [743, 234] width 18 height 14
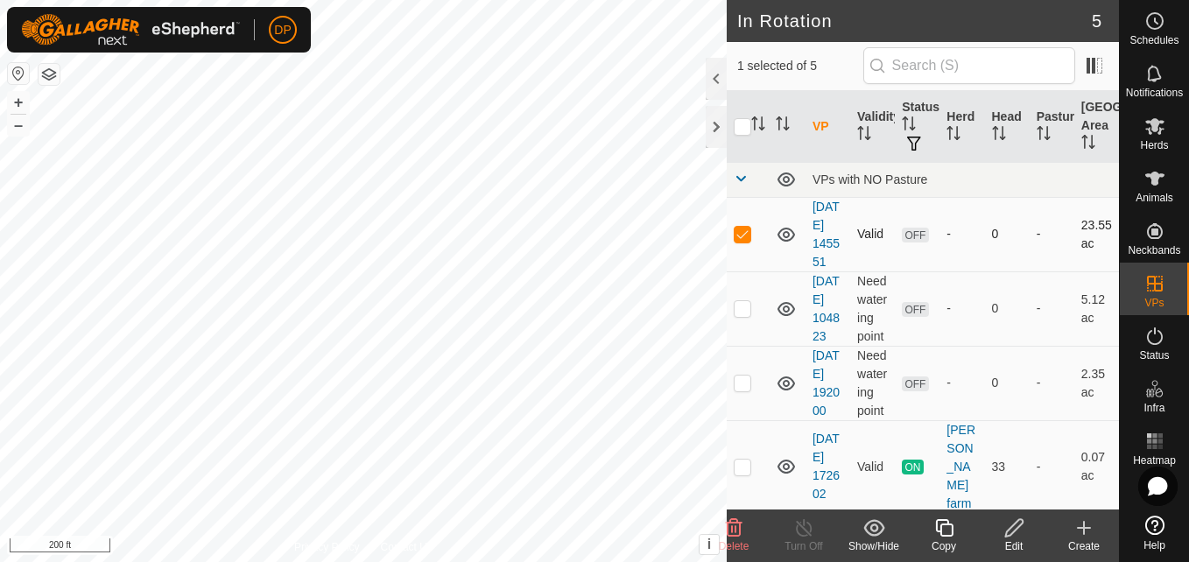
checkbox input "false"
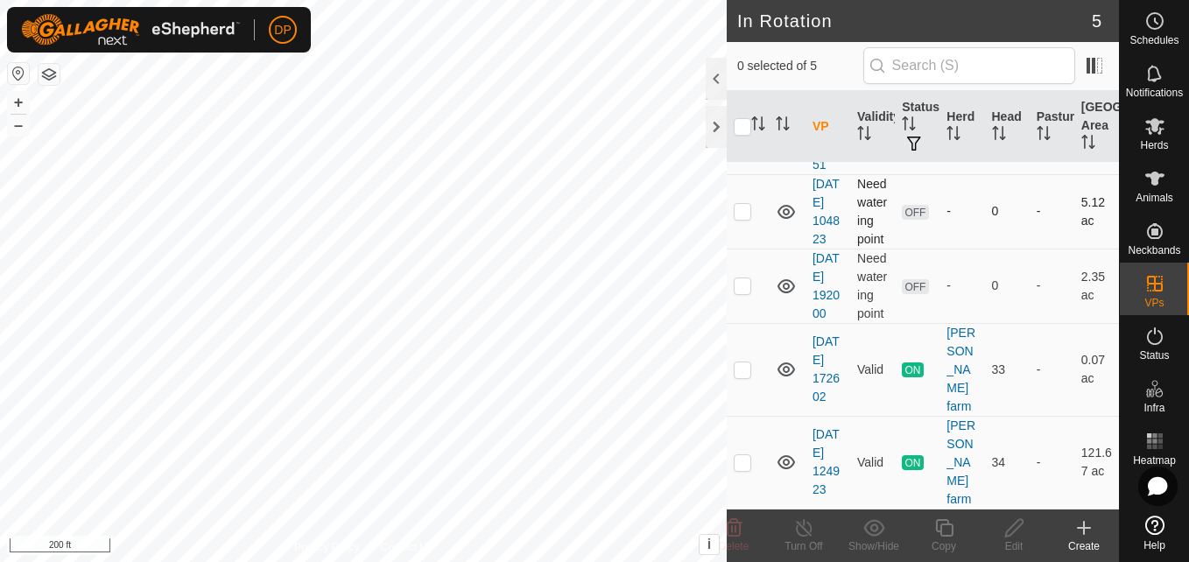
scroll to position [152, 0]
click at [738, 466] on p-checkbox at bounding box center [743, 462] width 18 height 14
click at [737, 461] on p-checkbox at bounding box center [743, 462] width 18 height 14
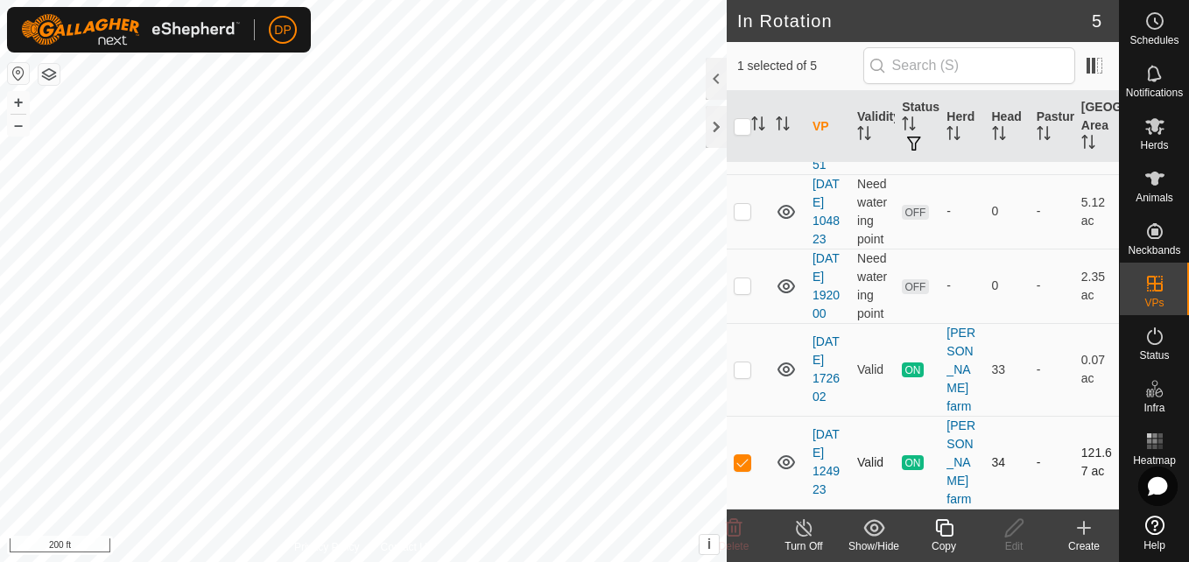
checkbox input "false"
click at [741, 127] on input "checkbox" at bounding box center [743, 127] width 18 height 18
checkbox input "true"
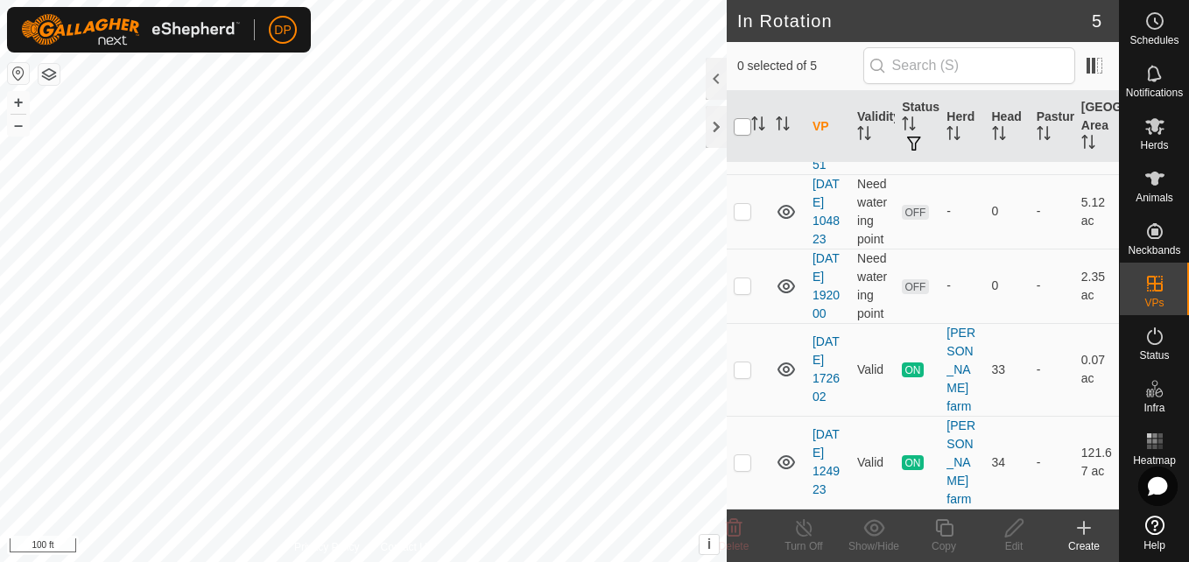
checkbox input "true"
click at [741, 127] on input "checkbox" at bounding box center [743, 127] width 18 height 18
checkbox input "false"
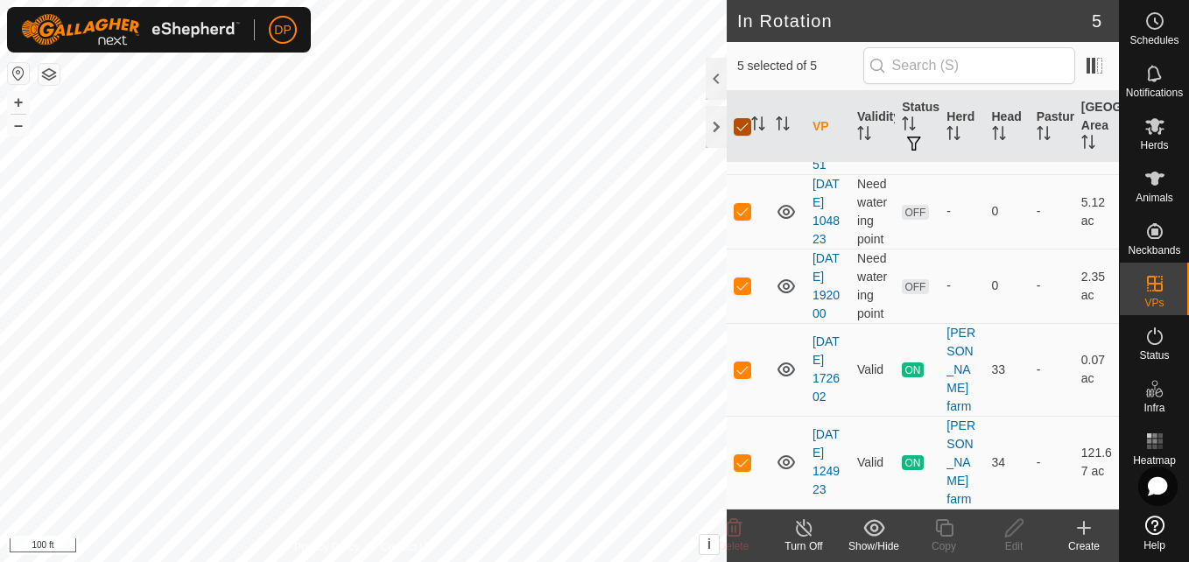
checkbox input "false"
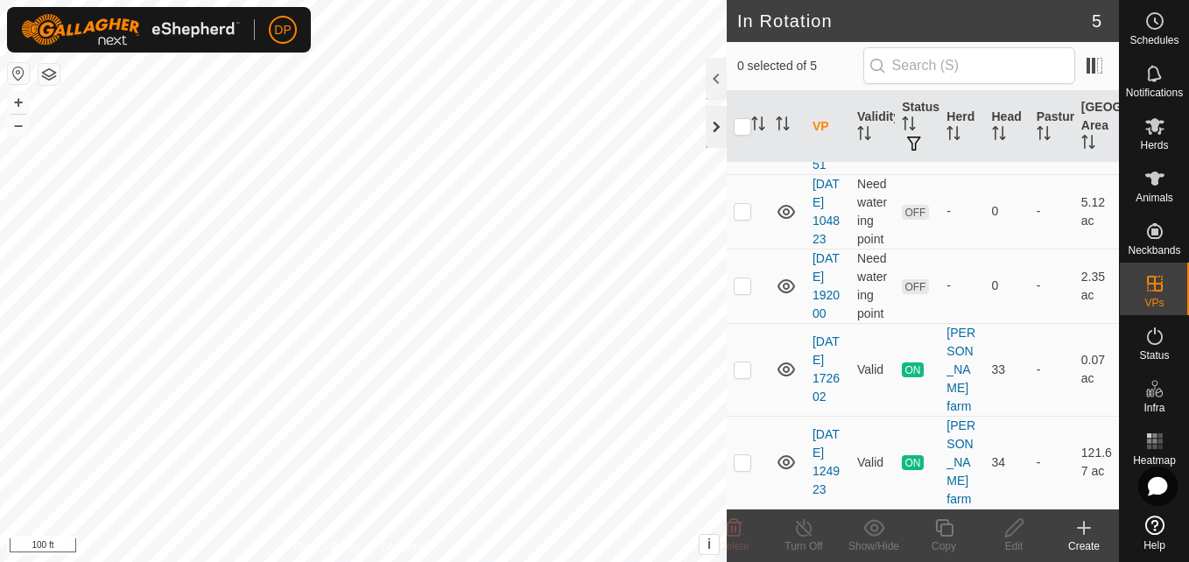
click at [713, 128] on div at bounding box center [716, 127] width 21 height 42
